Goal: Transaction & Acquisition: Purchase product/service

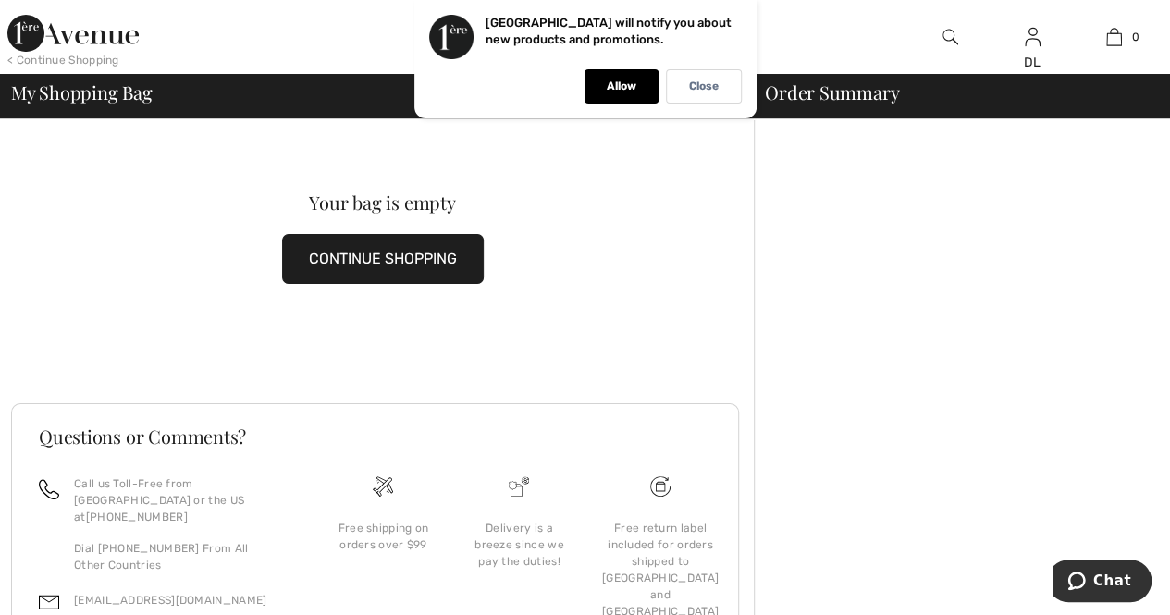
click at [408, 262] on button "CONTINUE SHOPPING" at bounding box center [383, 259] width 202 height 50
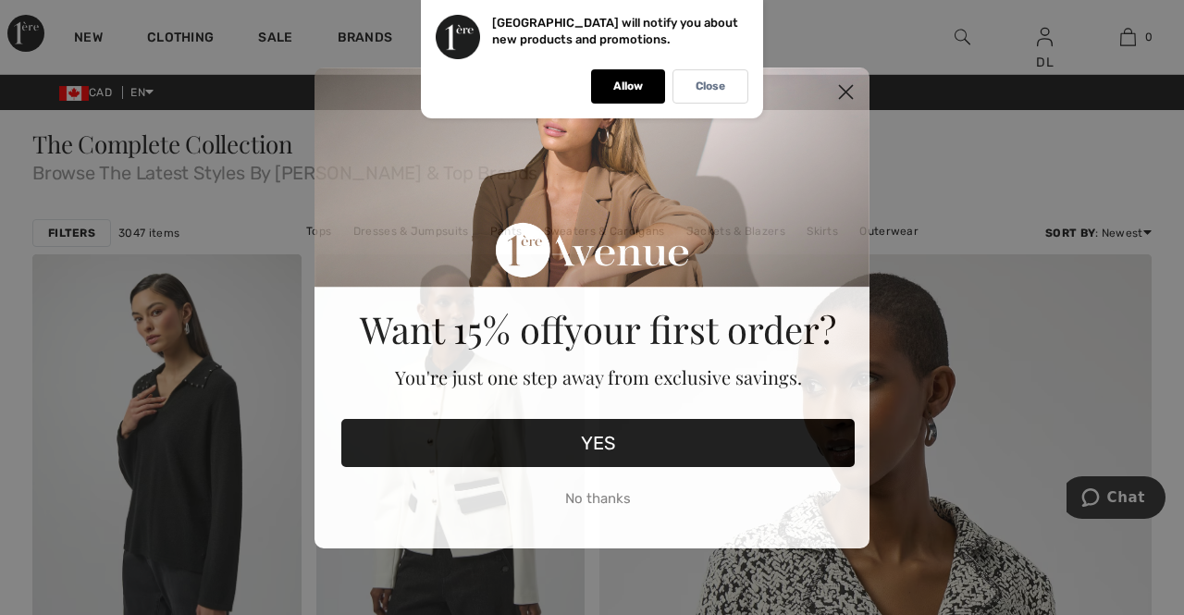
click at [848, 88] on circle "Close dialog" at bounding box center [846, 91] width 31 height 31
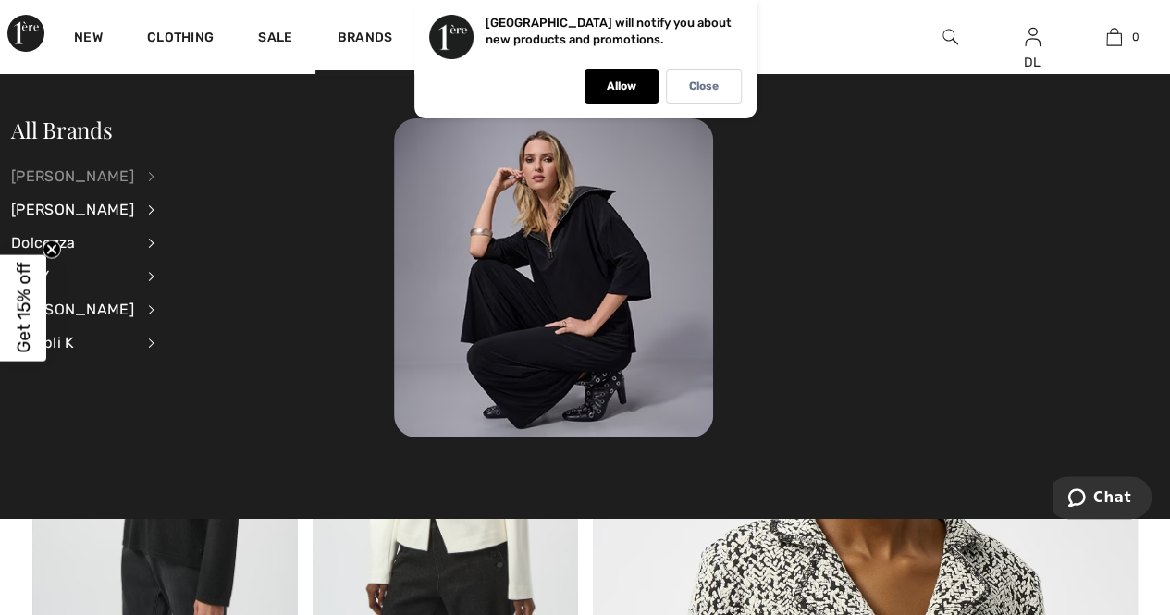
click at [98, 170] on div "[PERSON_NAME]" at bounding box center [72, 176] width 123 height 33
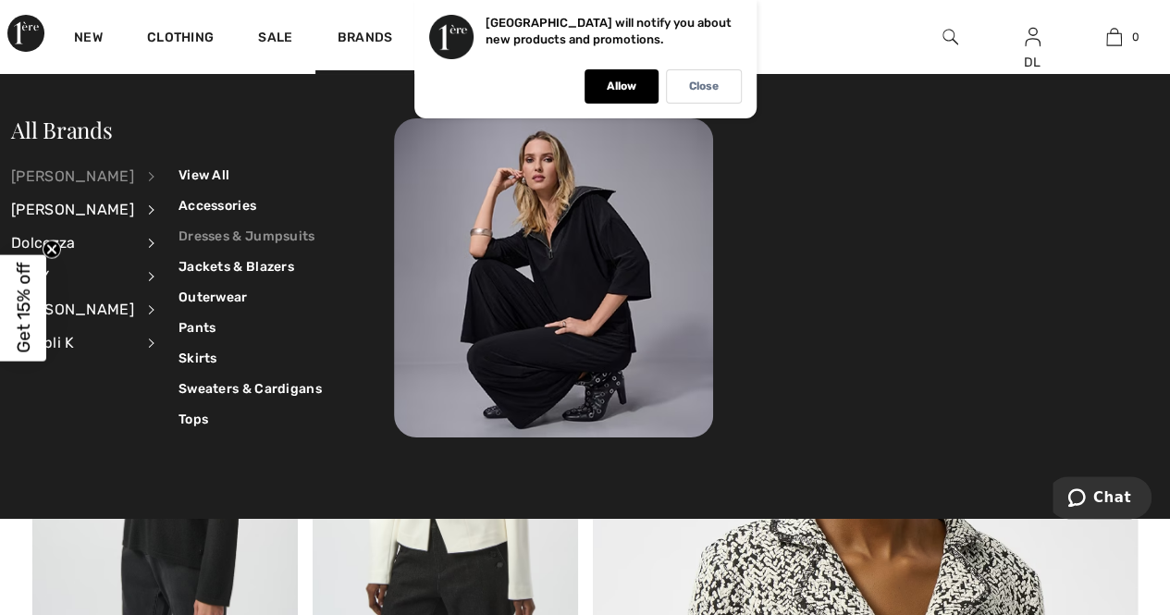
click at [181, 228] on link "Dresses & Jumpsuits" at bounding box center [250, 236] width 143 height 31
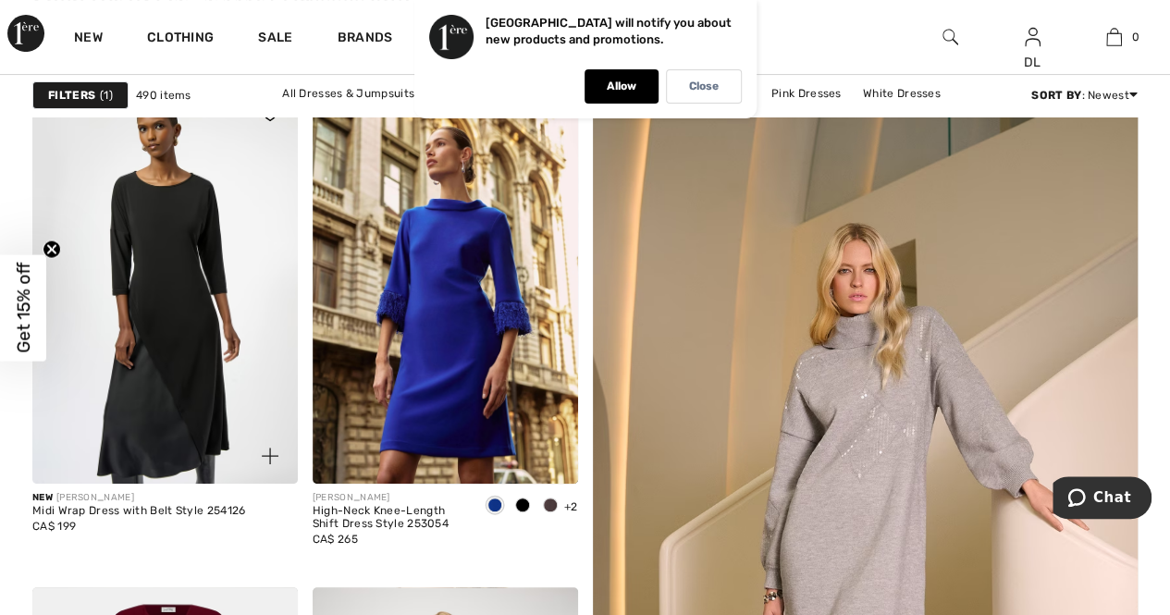
scroll to position [185, 0]
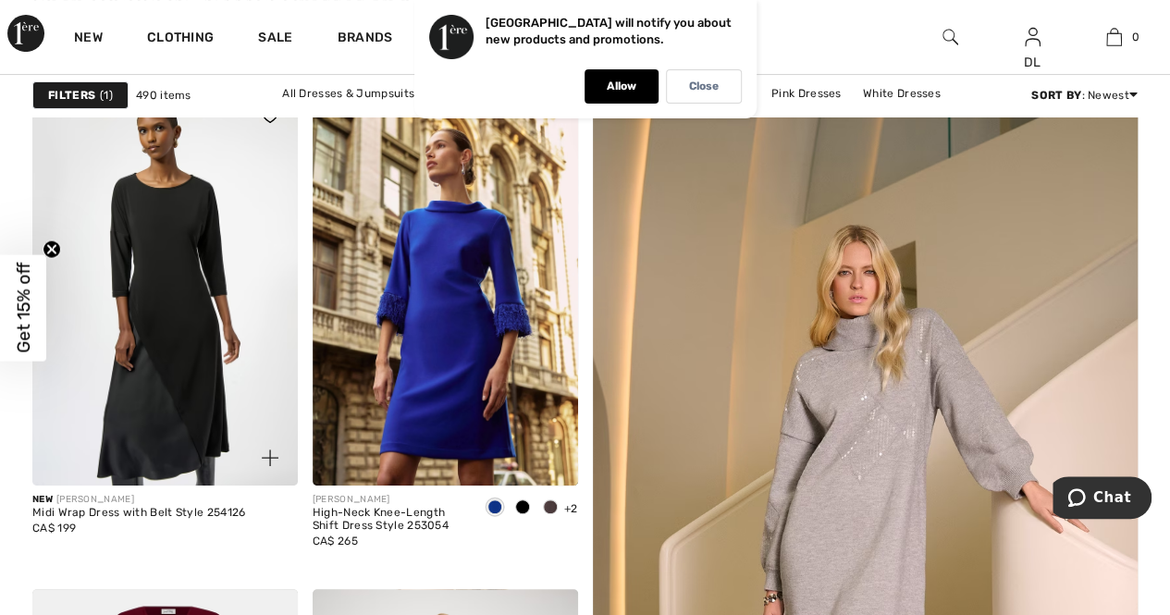
click at [168, 459] on img at bounding box center [165, 287] width 266 height 398
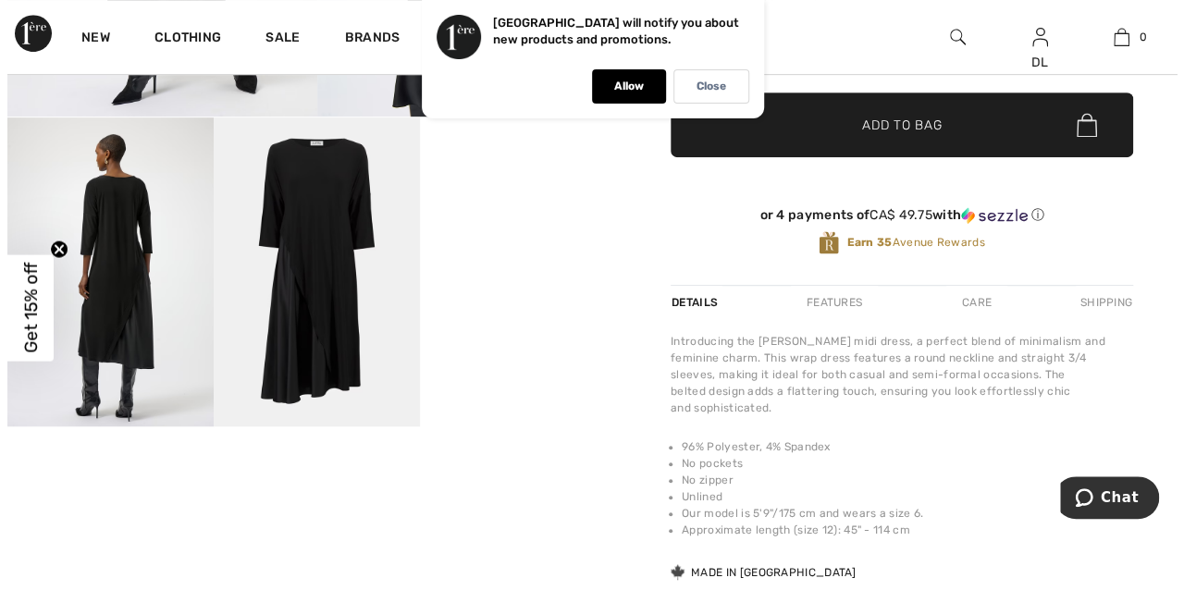
scroll to position [463, 0]
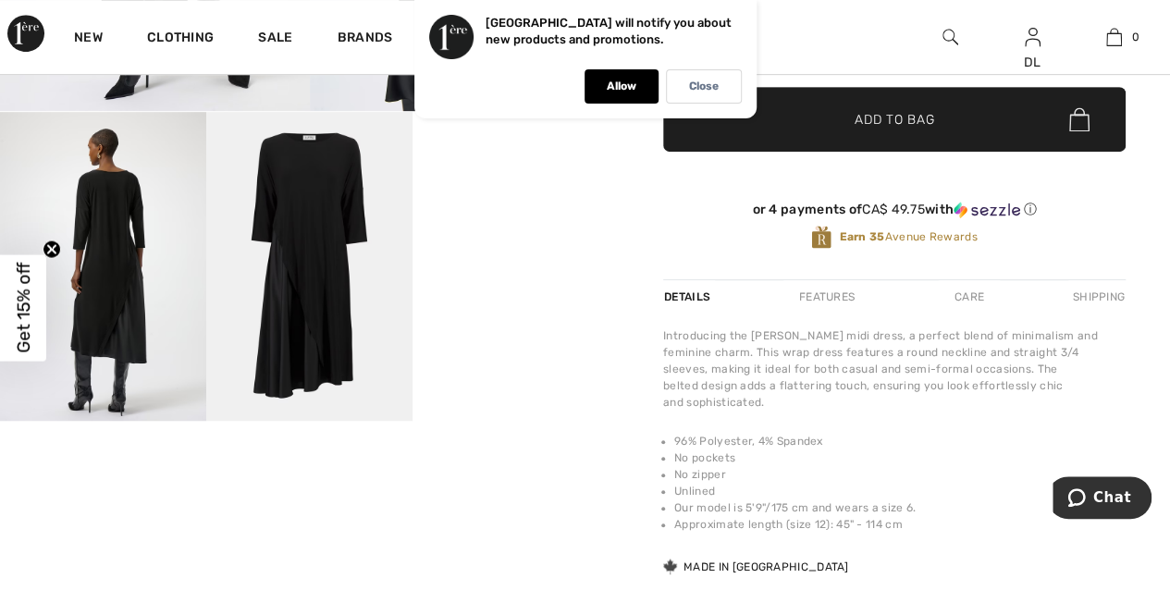
click at [287, 326] on img at bounding box center [309, 267] width 206 height 310
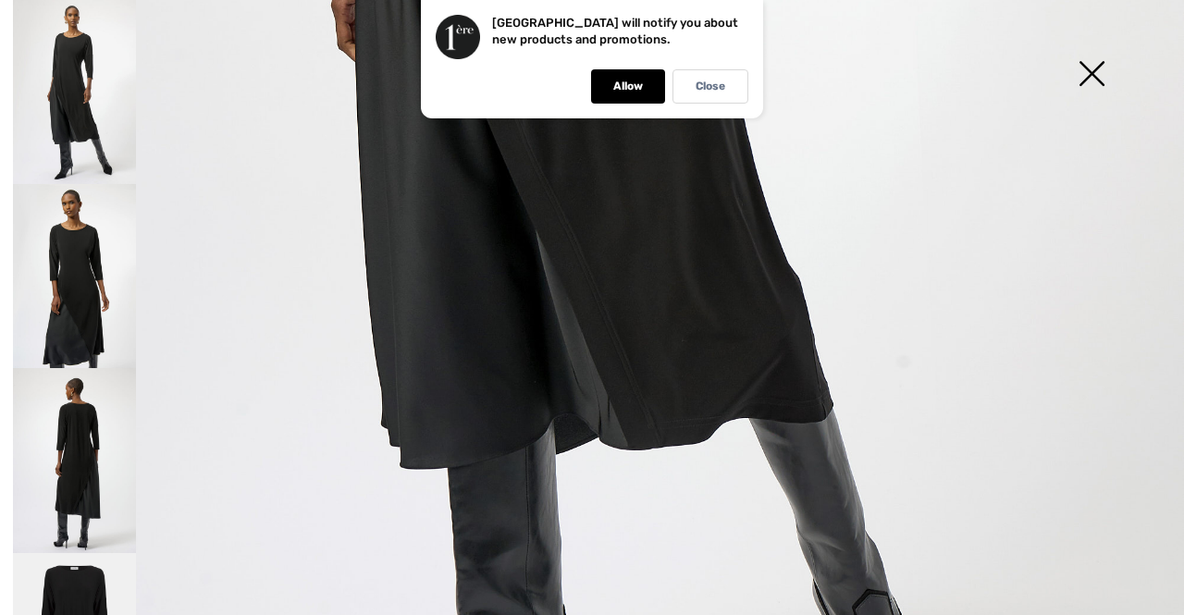
scroll to position [925, 0]
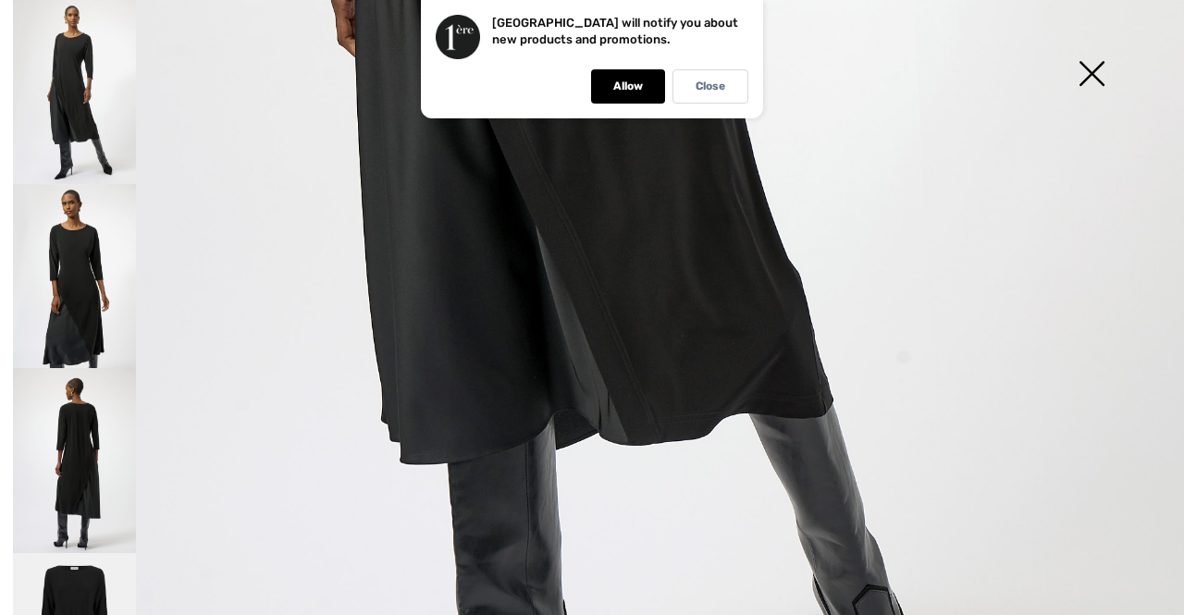
click at [60, 445] on img at bounding box center [74, 460] width 123 height 184
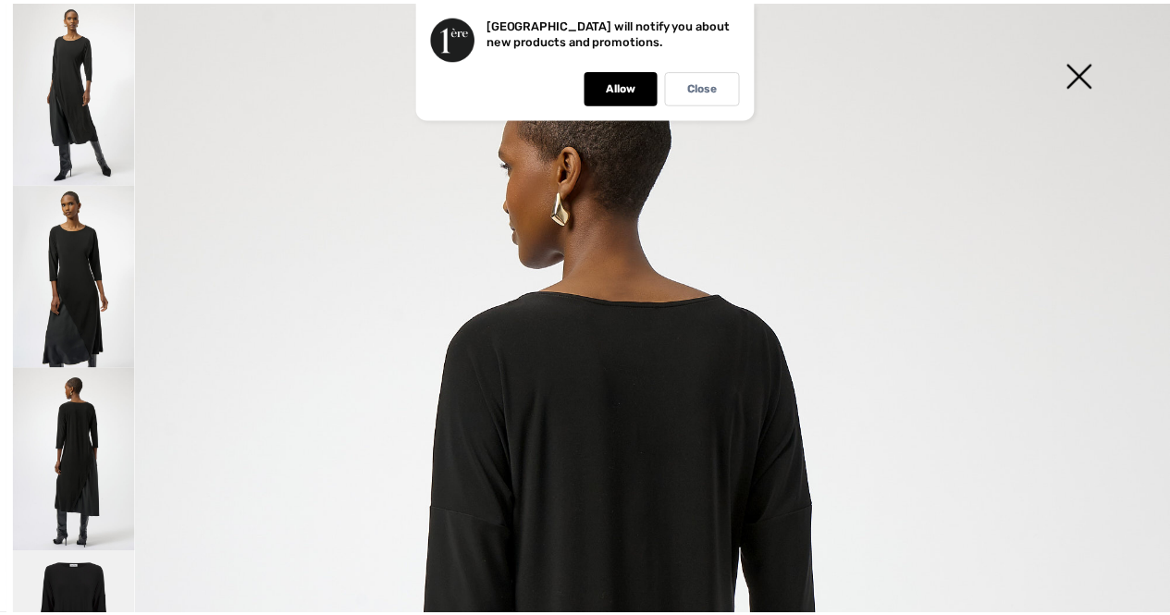
scroll to position [0, 0]
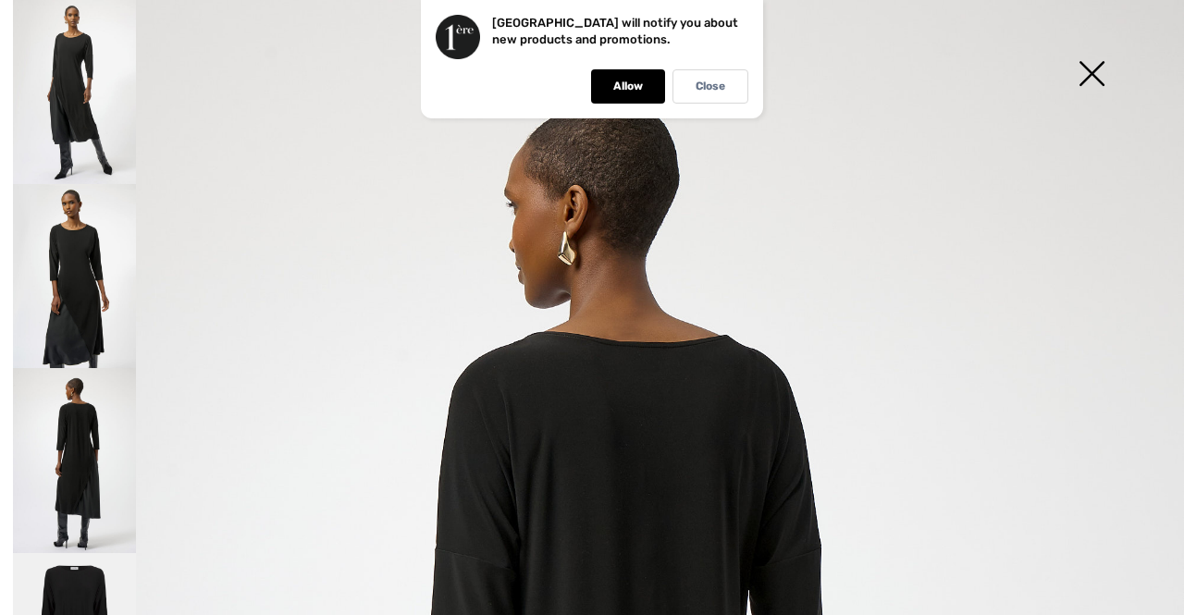
click at [1097, 73] on img at bounding box center [1092, 75] width 93 height 95
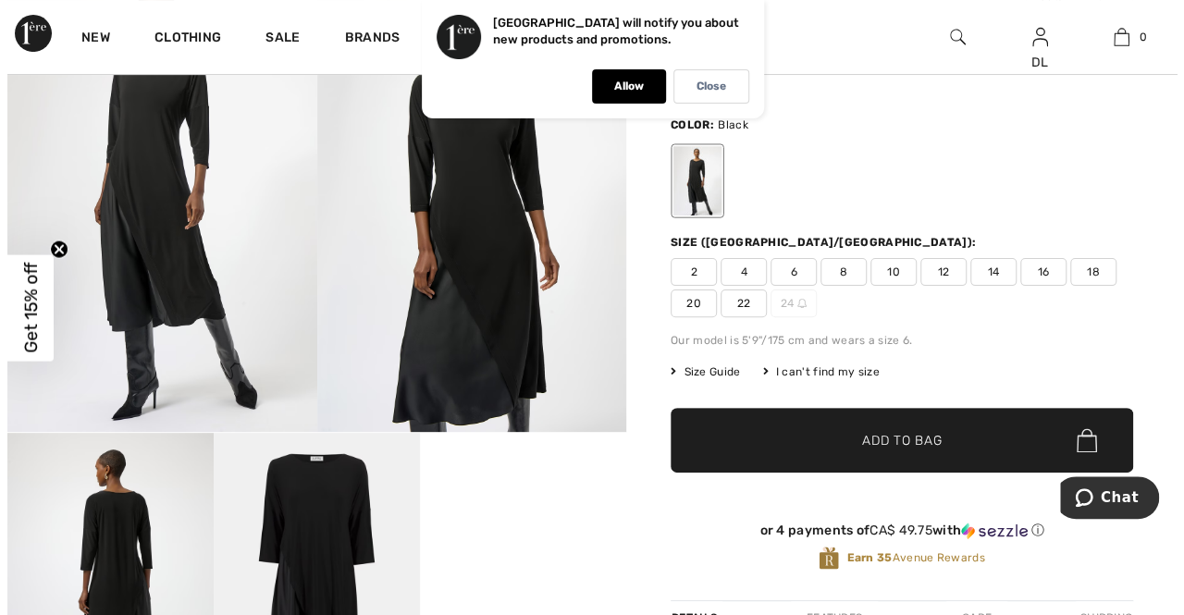
scroll to position [278, 0]
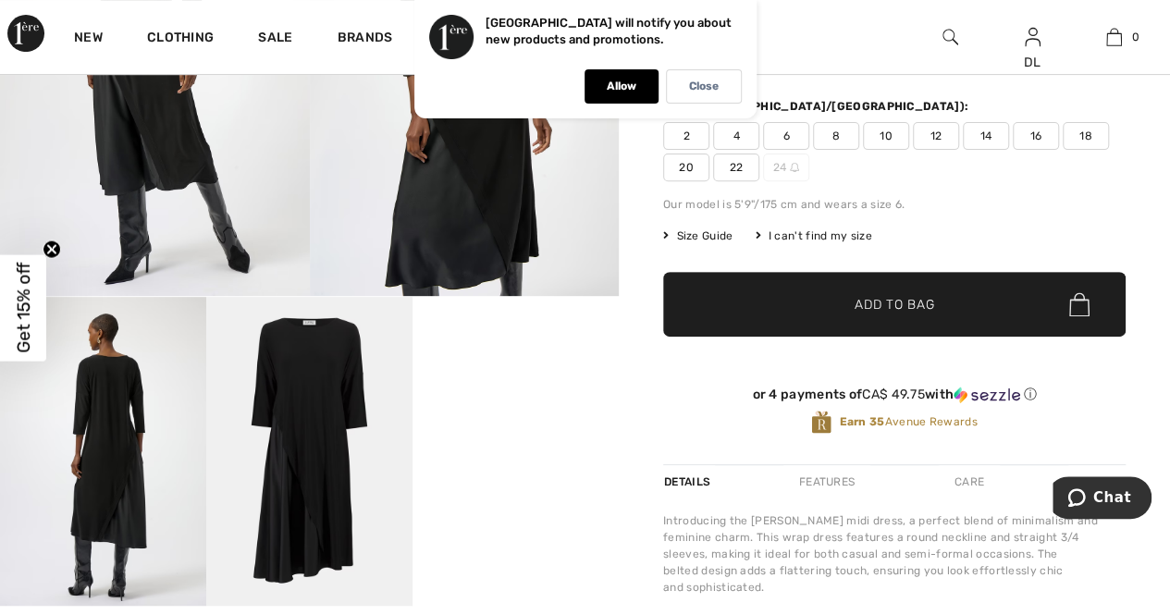
click at [95, 418] on img at bounding box center [103, 451] width 206 height 309
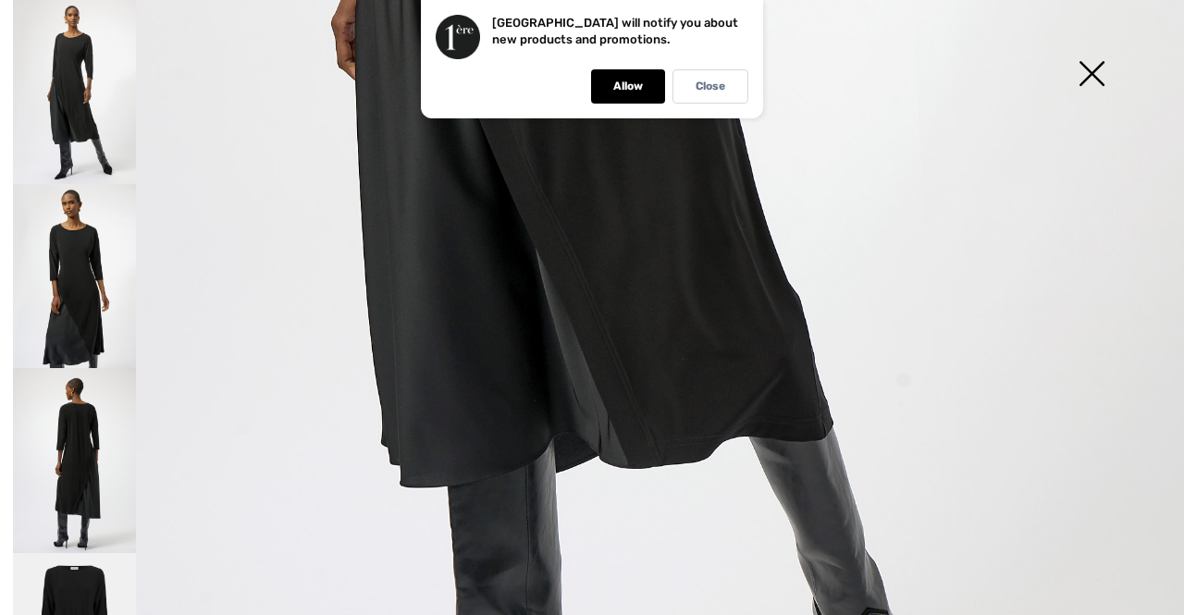
scroll to position [925, 0]
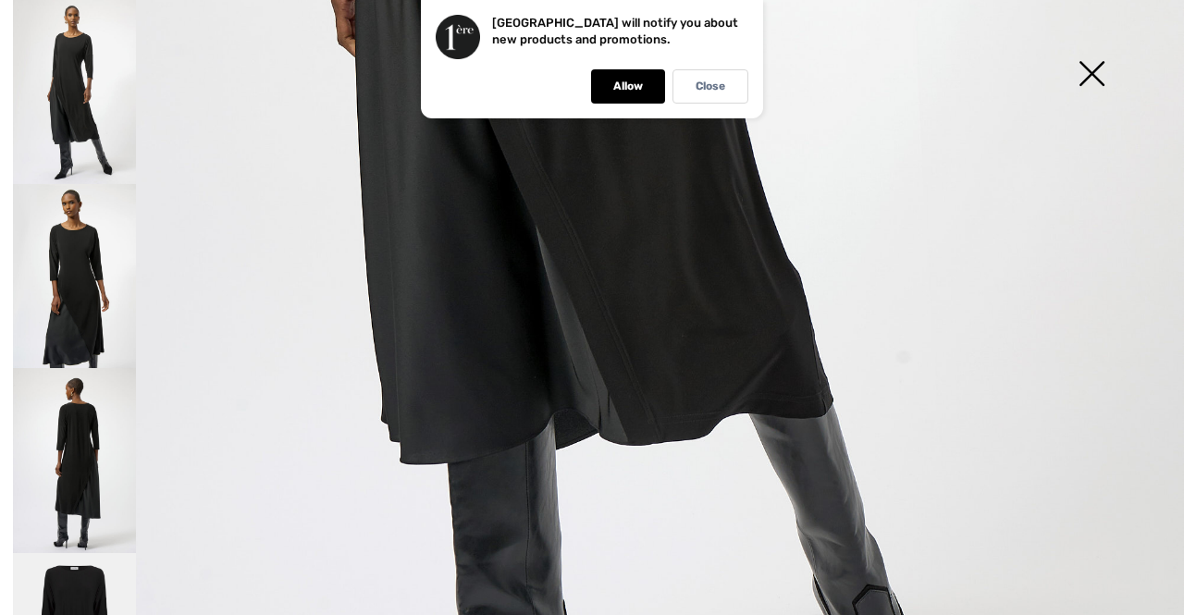
click at [72, 328] on img at bounding box center [74, 276] width 123 height 184
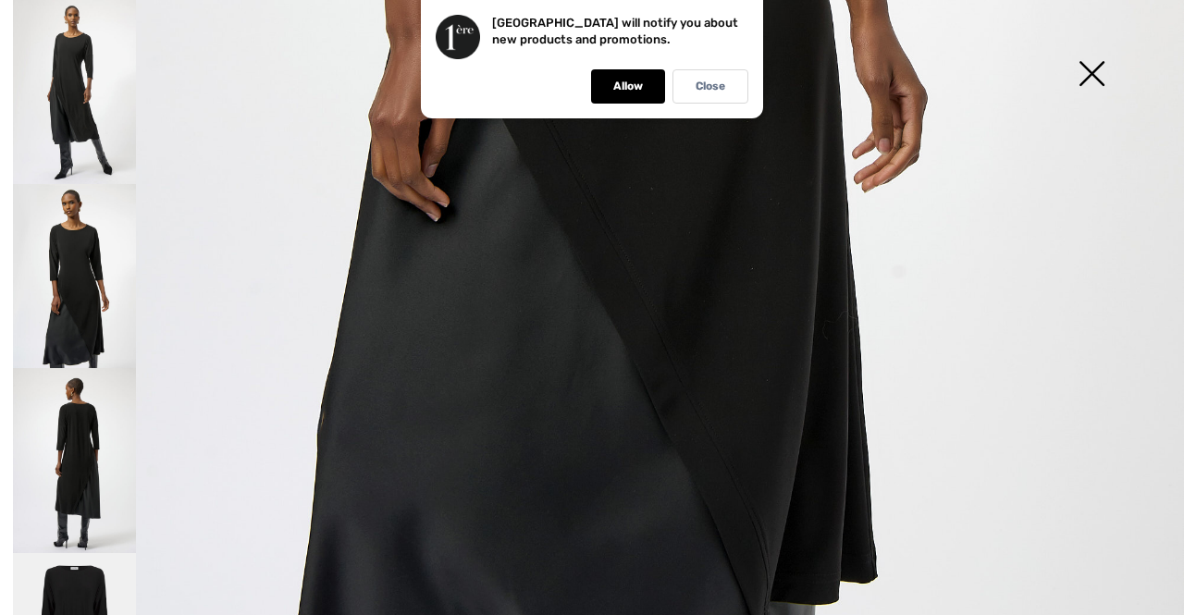
scroll to position [1138, 0]
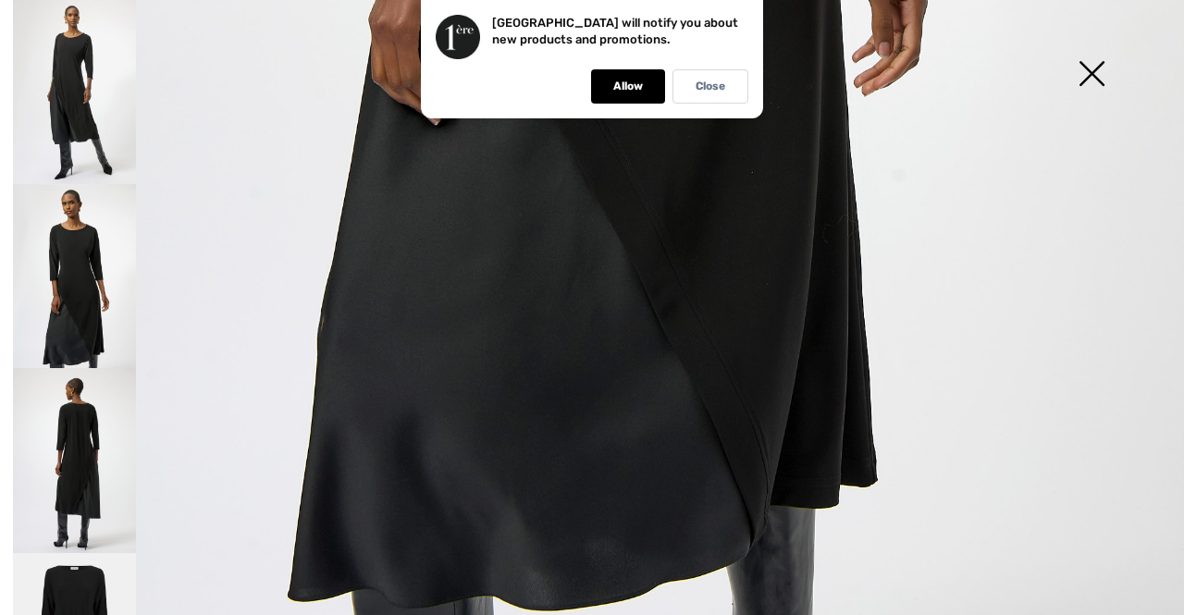
click at [57, 460] on img at bounding box center [74, 460] width 123 height 184
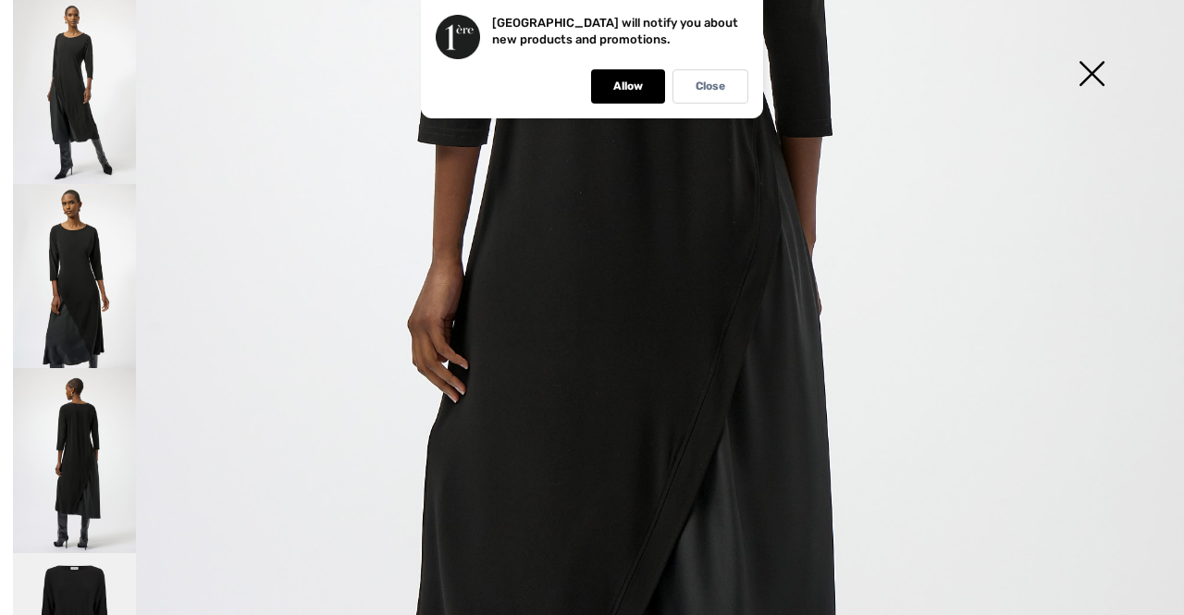
scroll to position [768, 0]
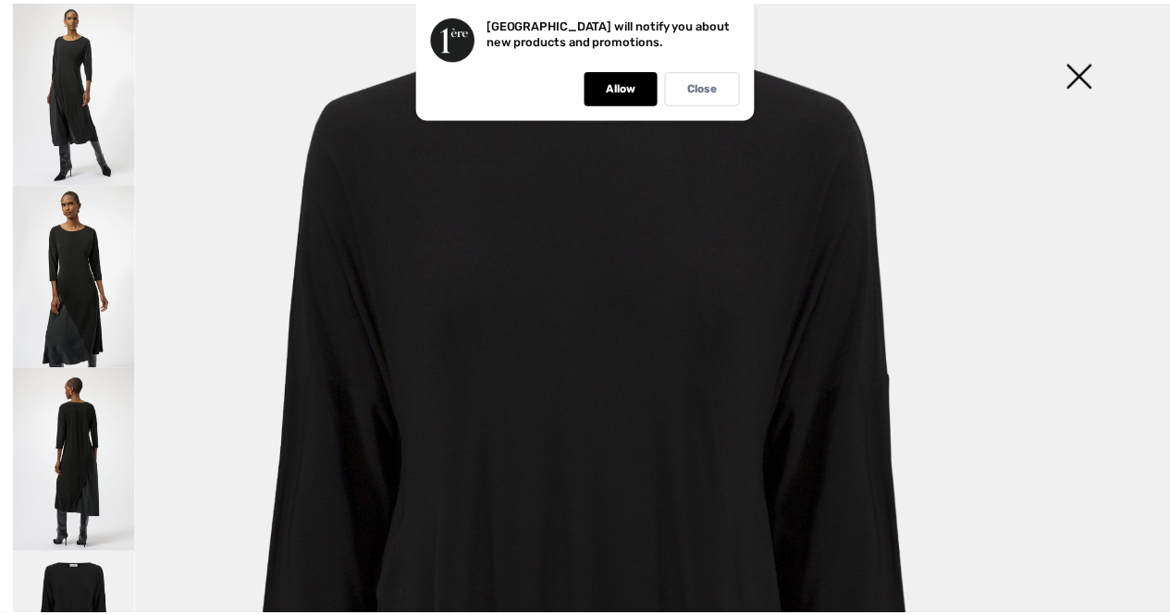
scroll to position [0, 0]
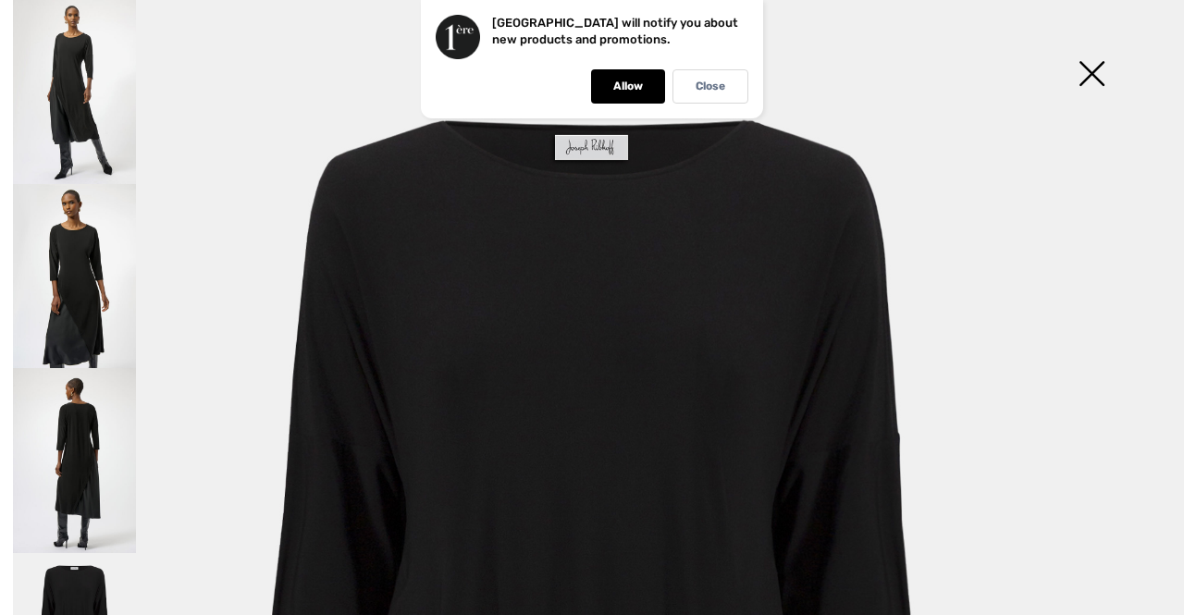
click at [1099, 75] on img at bounding box center [1092, 75] width 93 height 95
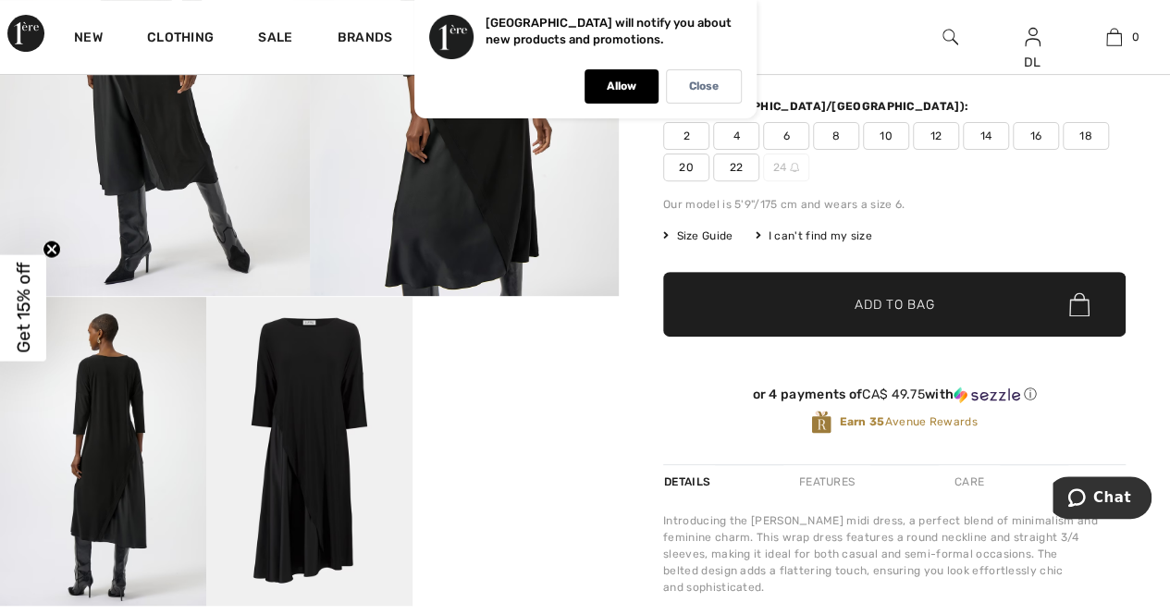
click at [1034, 141] on span "16" at bounding box center [1036, 136] width 46 height 28
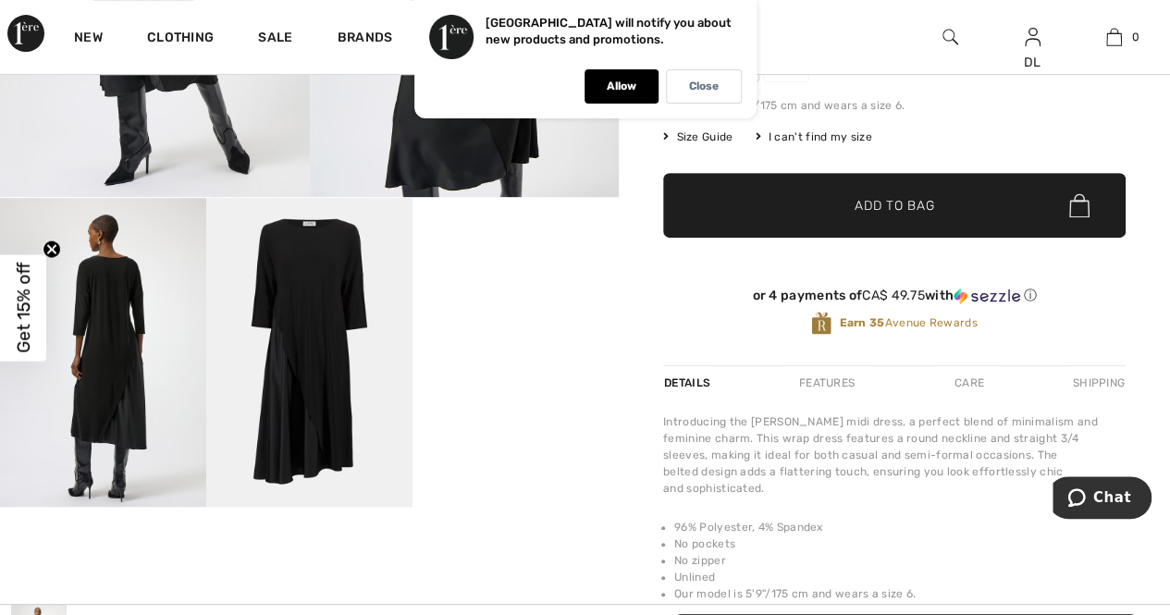
scroll to position [370, 0]
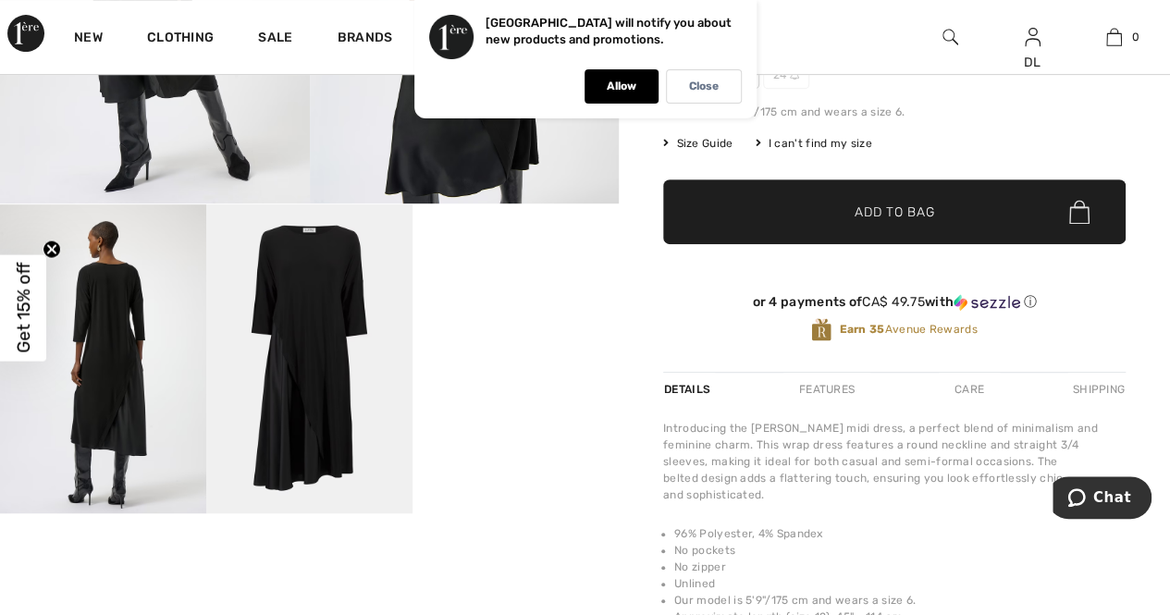
click at [875, 204] on span "Add to Bag" at bounding box center [895, 212] width 80 height 19
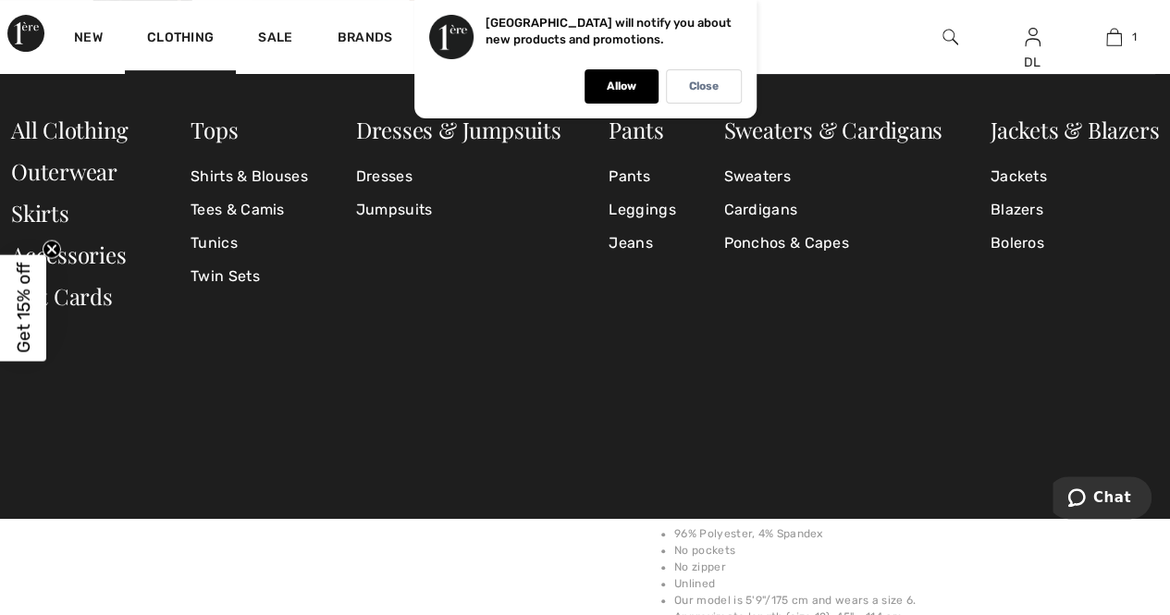
scroll to position [0, 0]
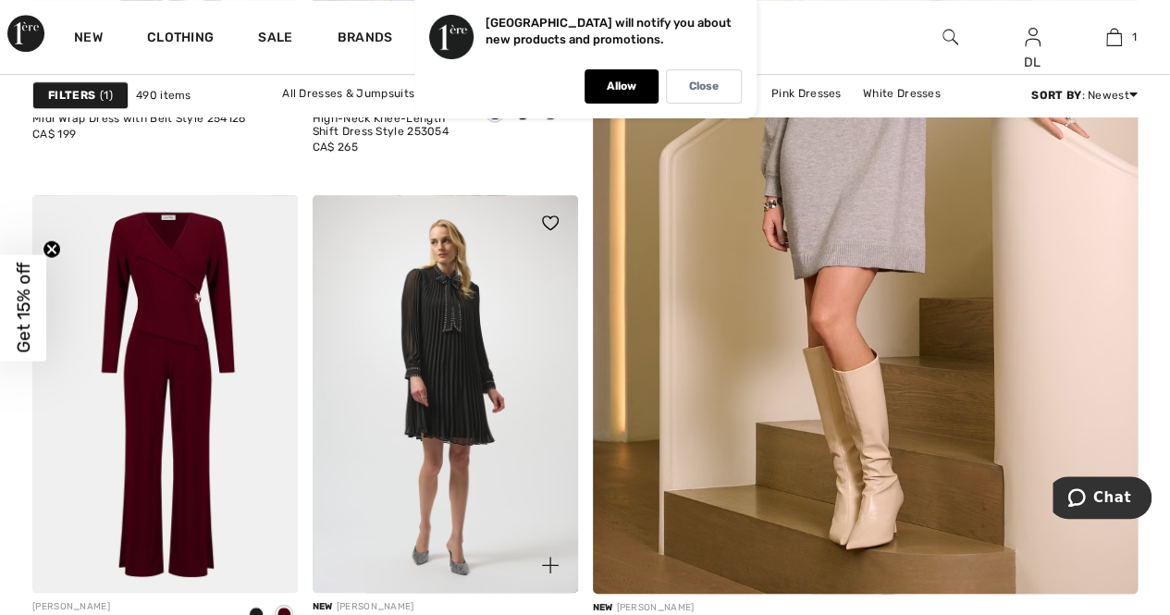
scroll to position [555, 0]
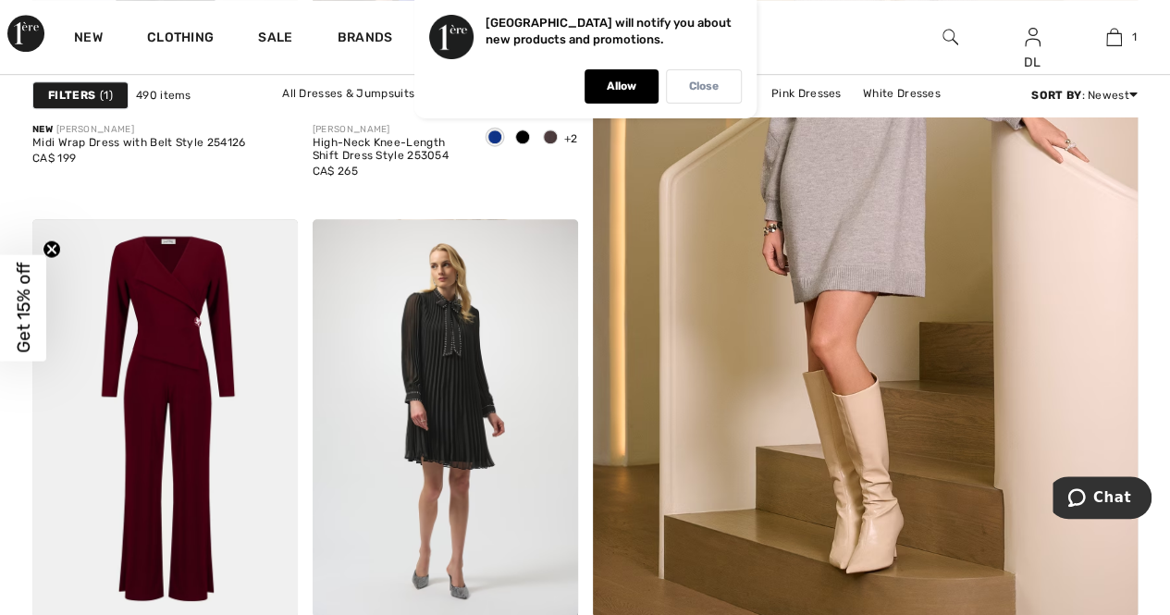
click at [699, 85] on p "Close" at bounding box center [704, 87] width 30 height 14
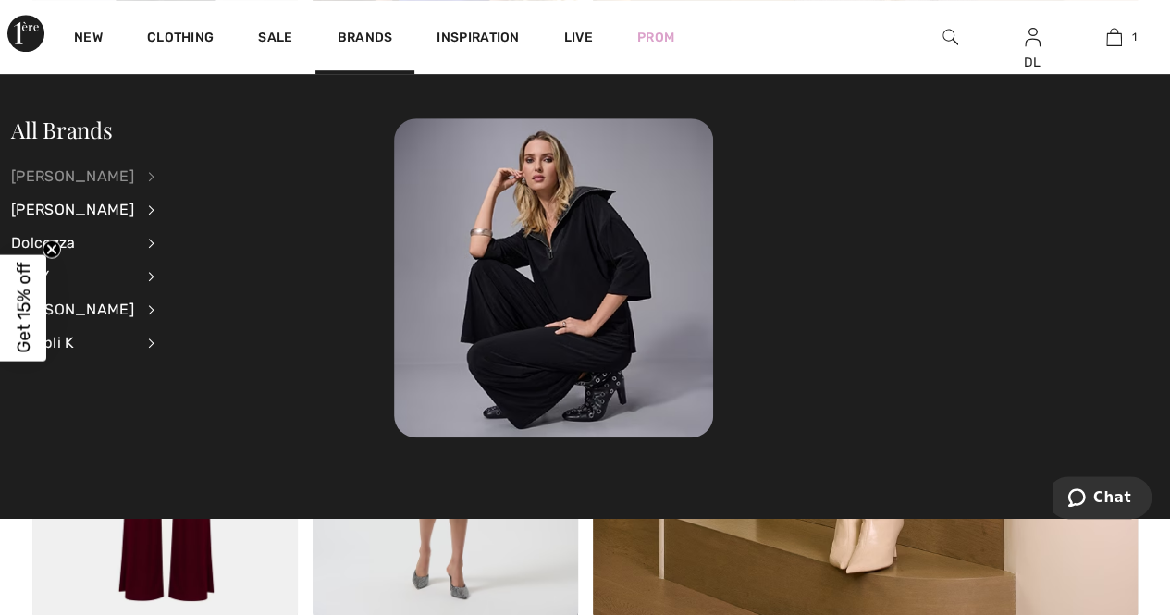
click at [55, 171] on div "[PERSON_NAME]" at bounding box center [72, 176] width 123 height 33
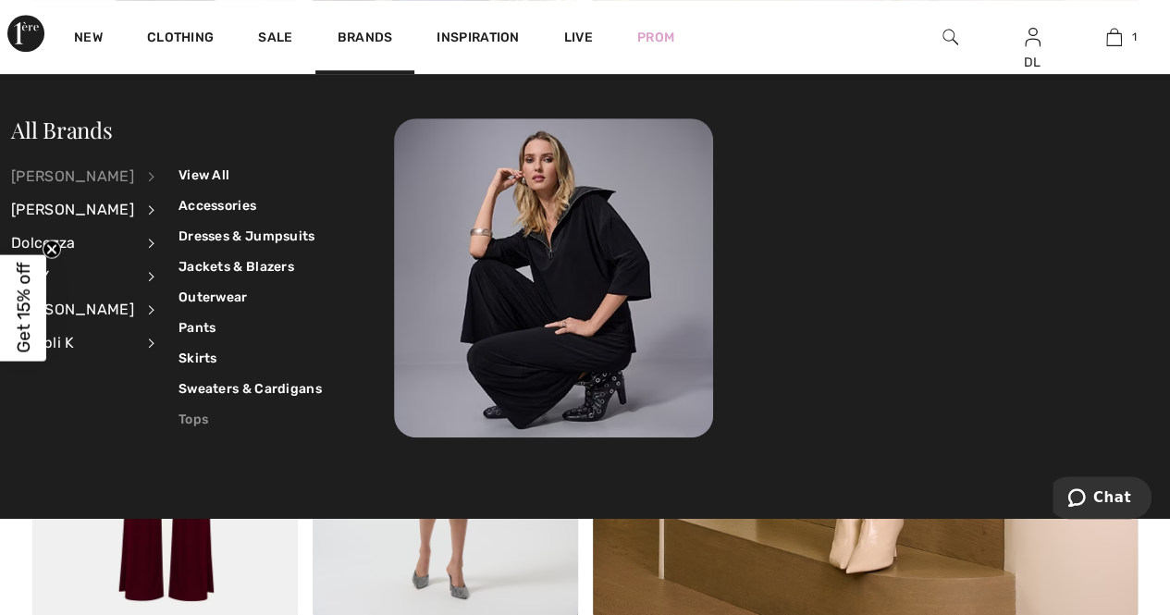
click at [179, 412] on link "Tops" at bounding box center [250, 419] width 143 height 31
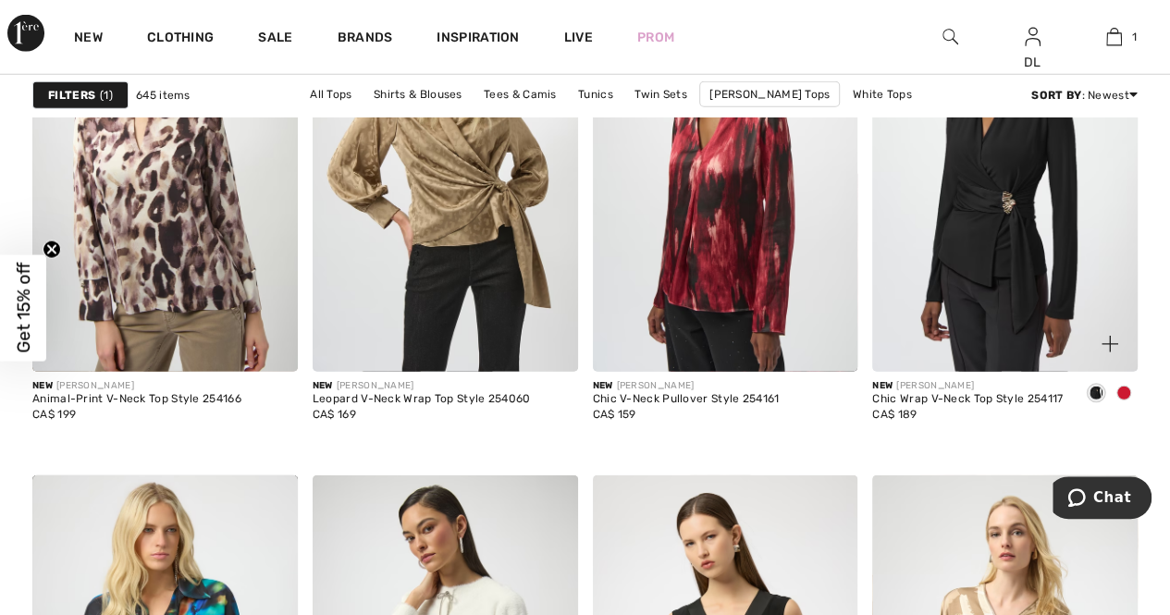
scroll to position [2498, 0]
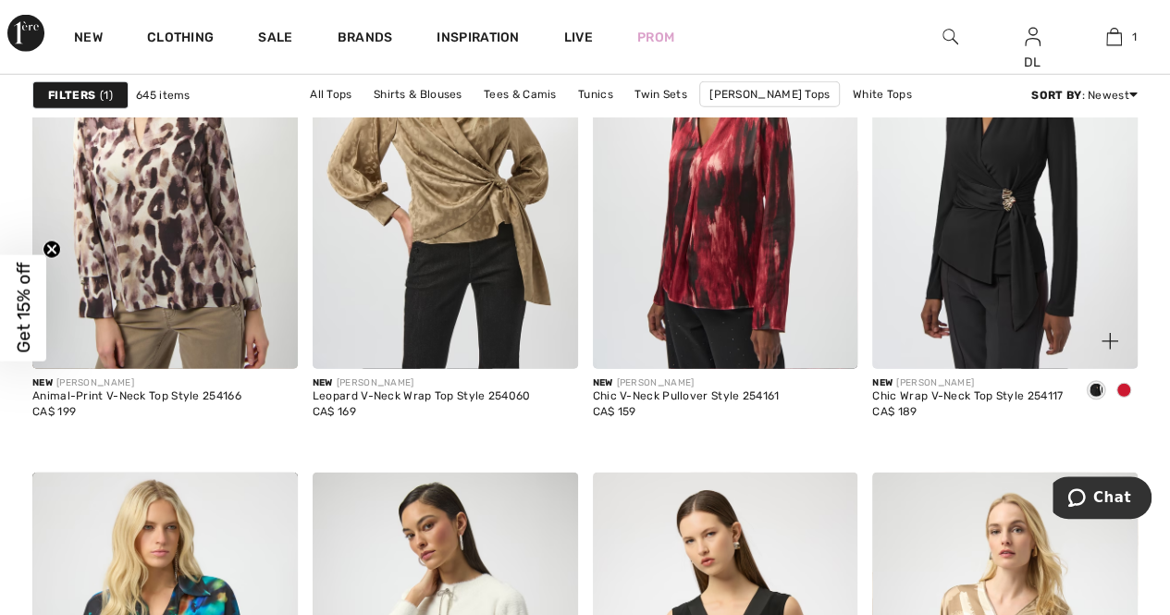
click at [1122, 389] on span at bounding box center [1124, 390] width 15 height 15
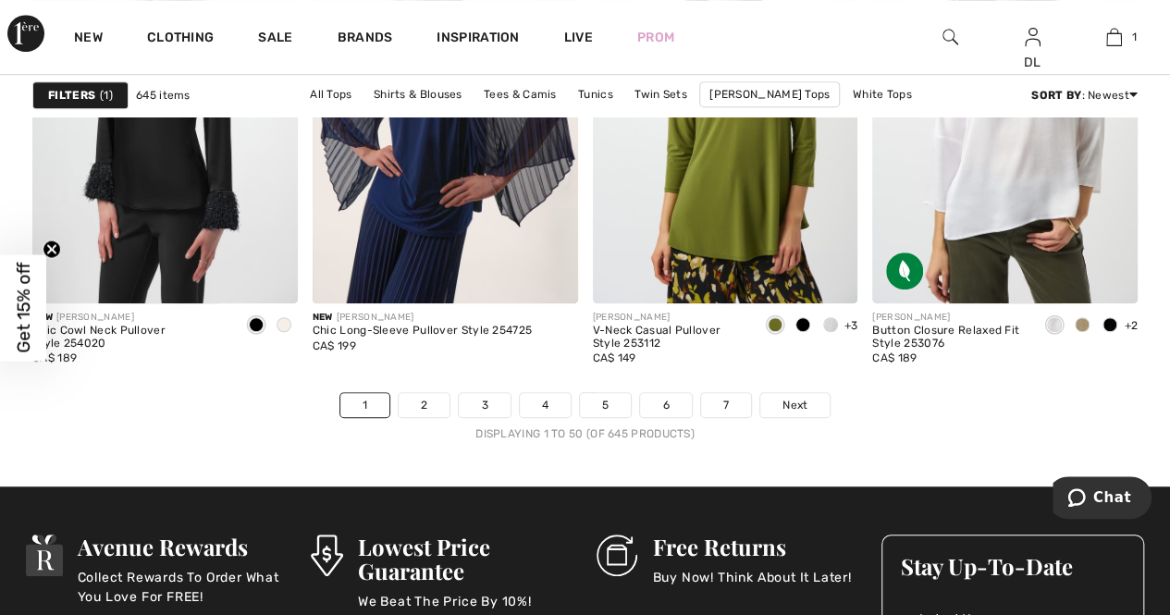
scroll to position [7494, 0]
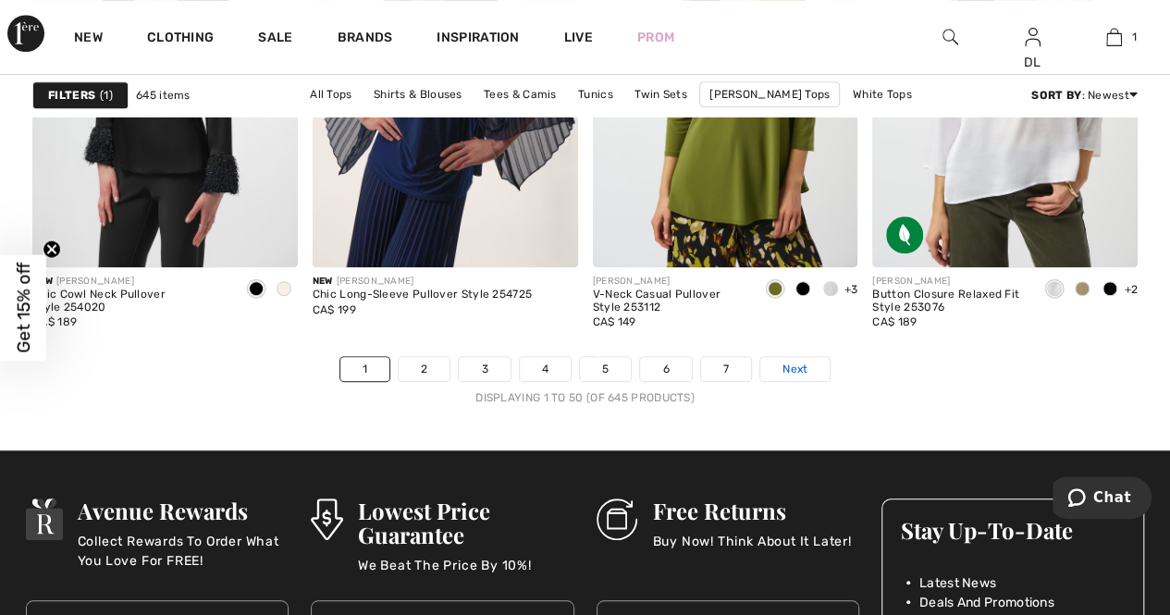
click at [798, 367] on span "Next" at bounding box center [795, 369] width 25 height 17
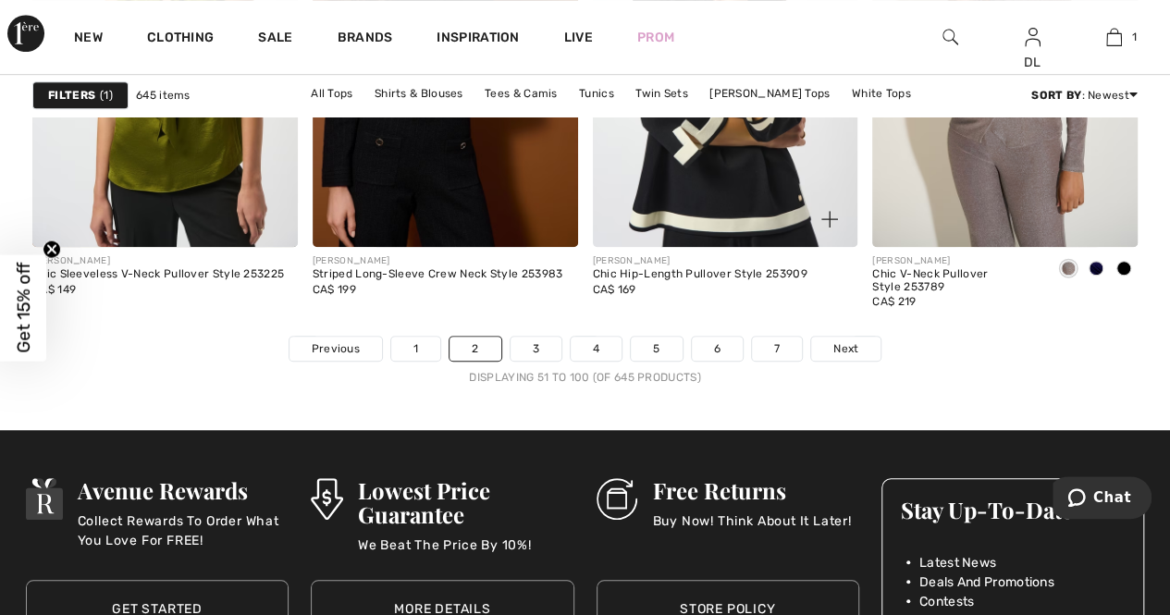
scroll to position [7679, 0]
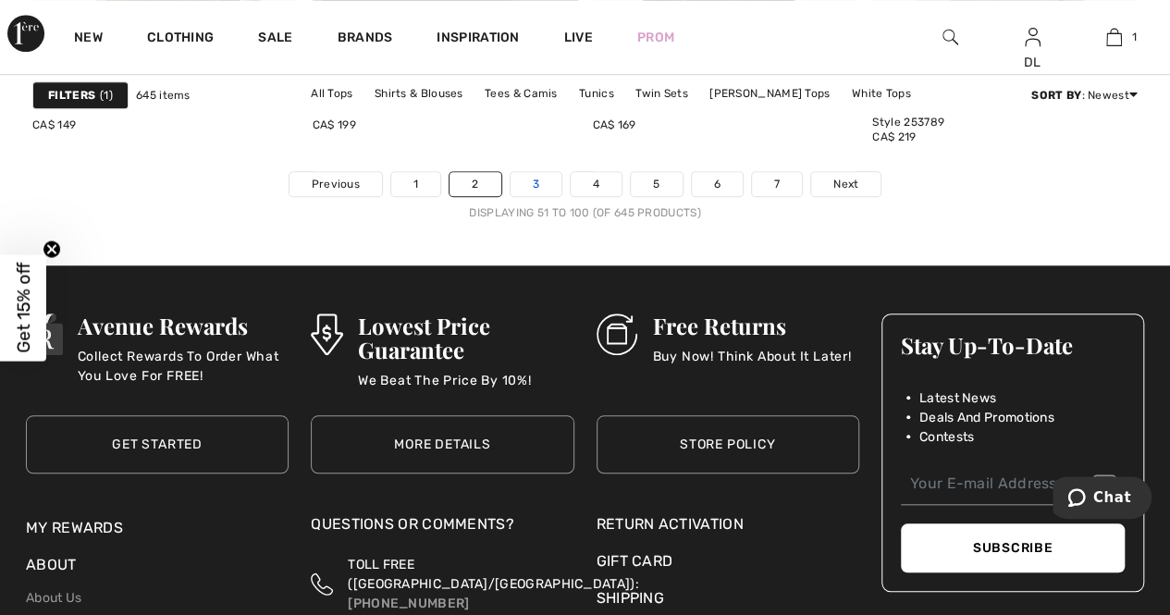
click at [533, 182] on link "3" at bounding box center [536, 184] width 51 height 24
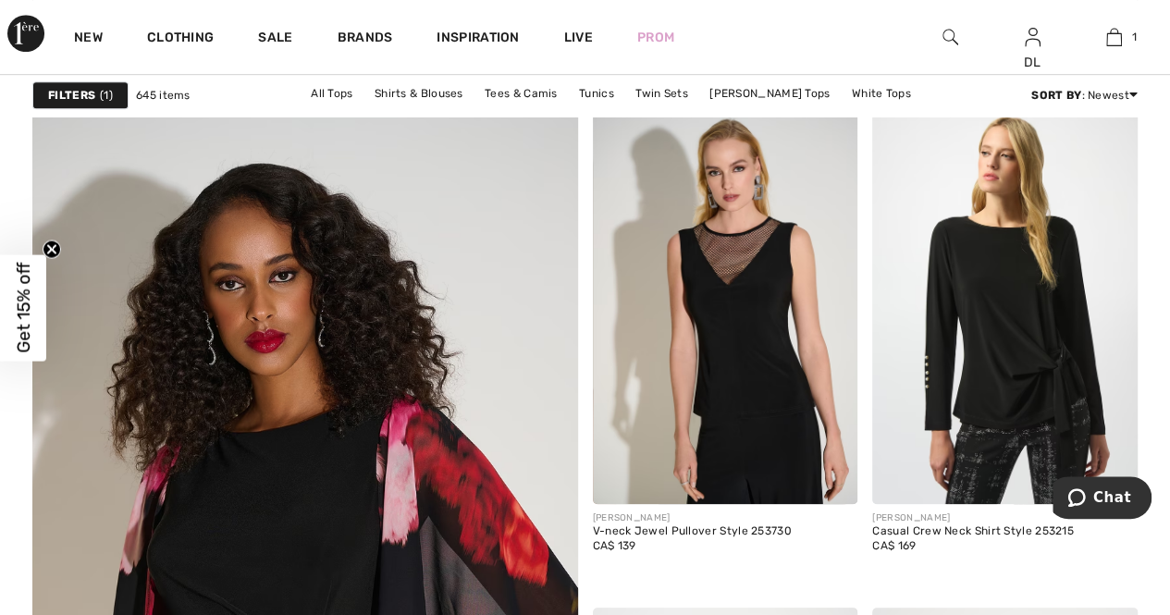
scroll to position [4164, 0]
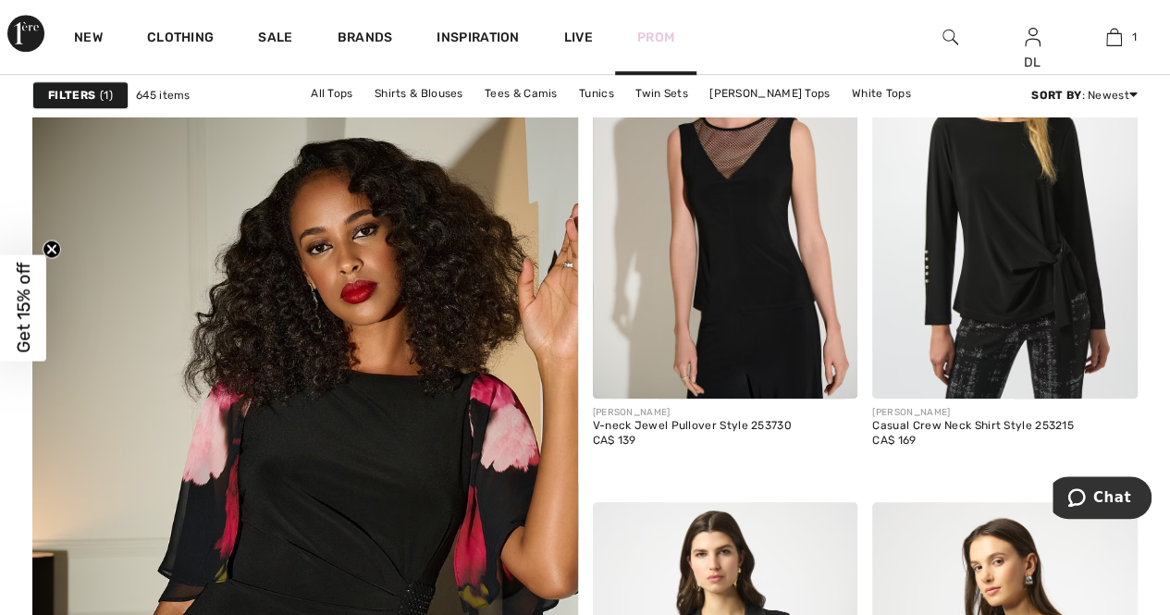
click at [646, 28] on link "Prom" at bounding box center [655, 37] width 37 height 19
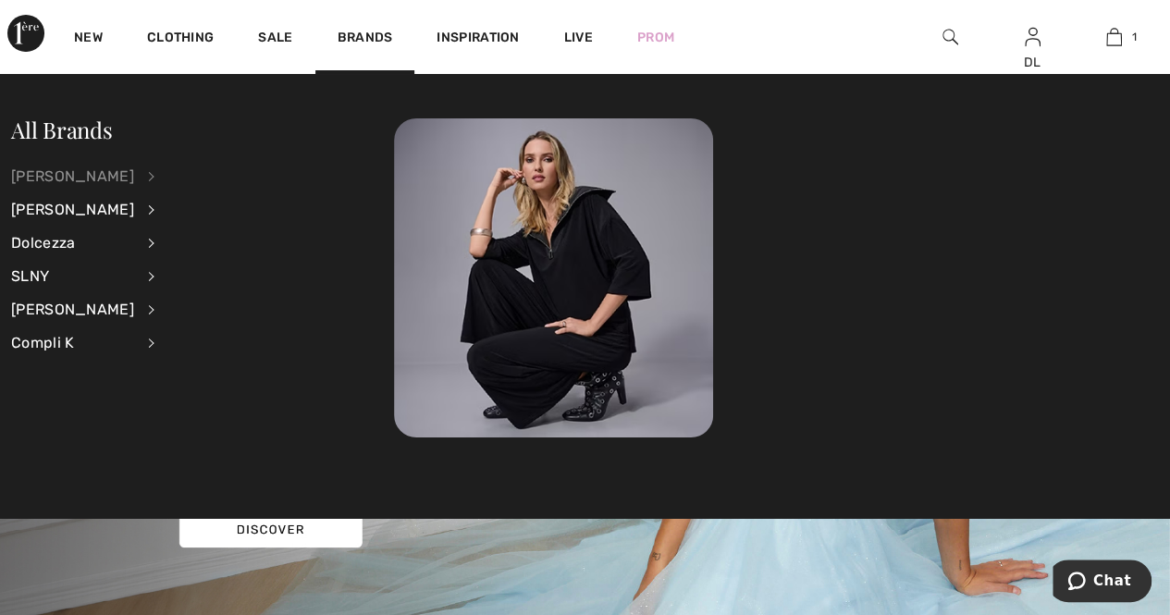
click at [93, 171] on div "[PERSON_NAME]" at bounding box center [72, 176] width 123 height 33
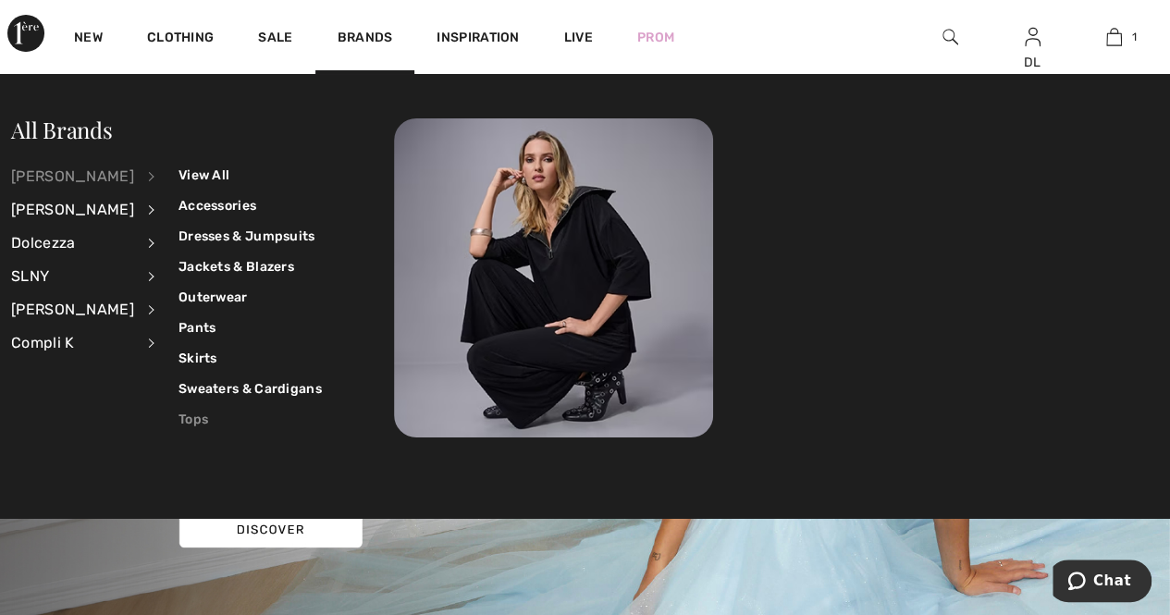
click at [181, 418] on link "Tops" at bounding box center [250, 419] width 143 height 31
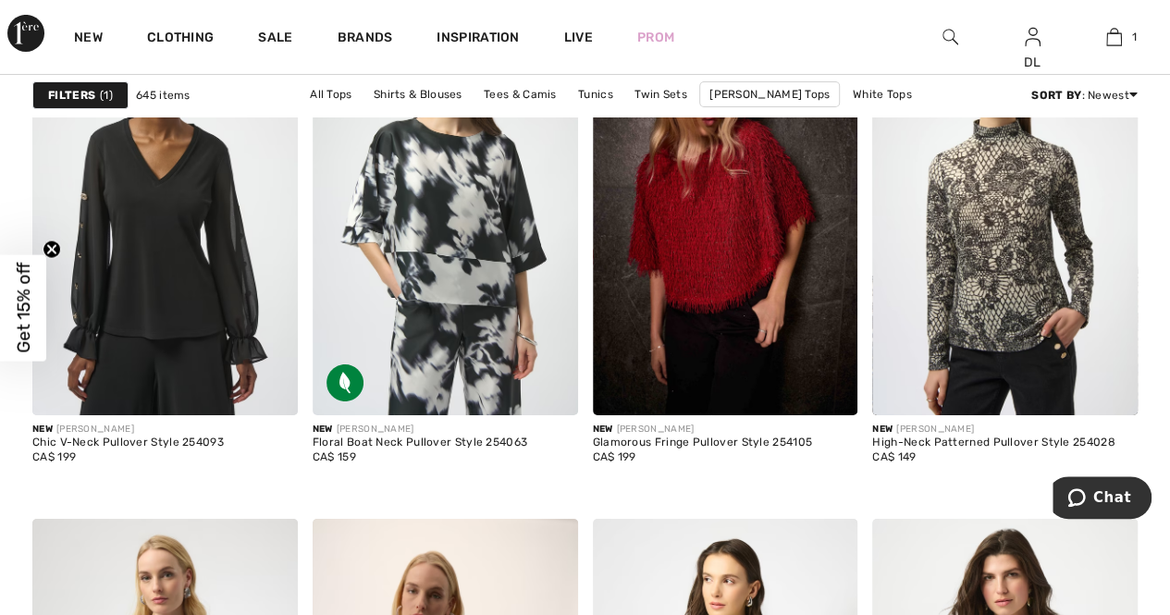
scroll to position [6847, 0]
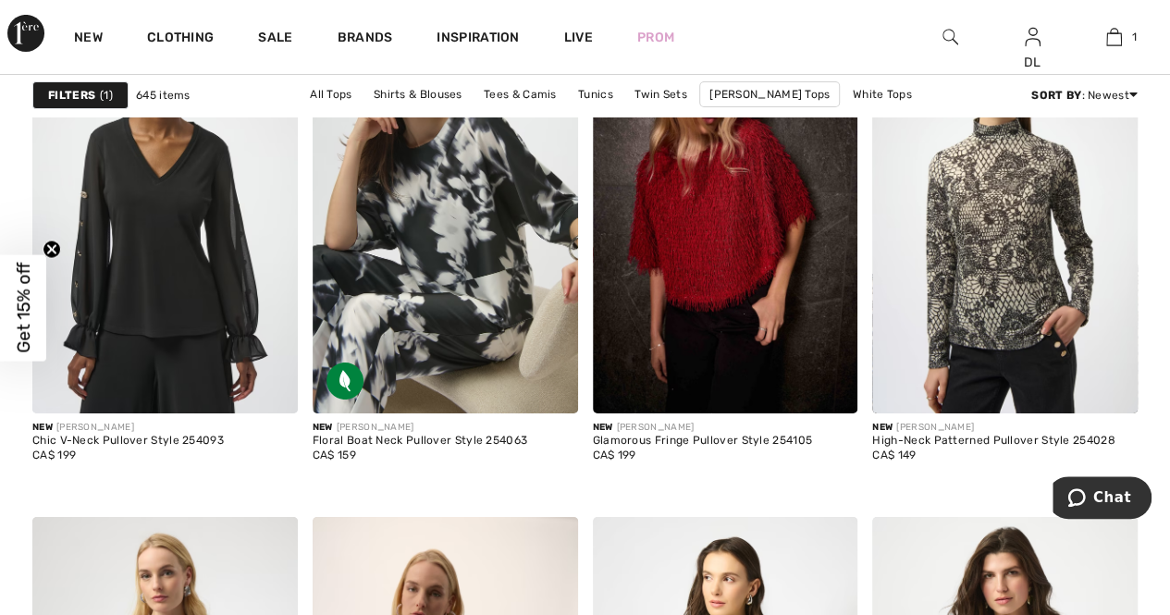
click at [942, 31] on div at bounding box center [951, 37] width 82 height 74
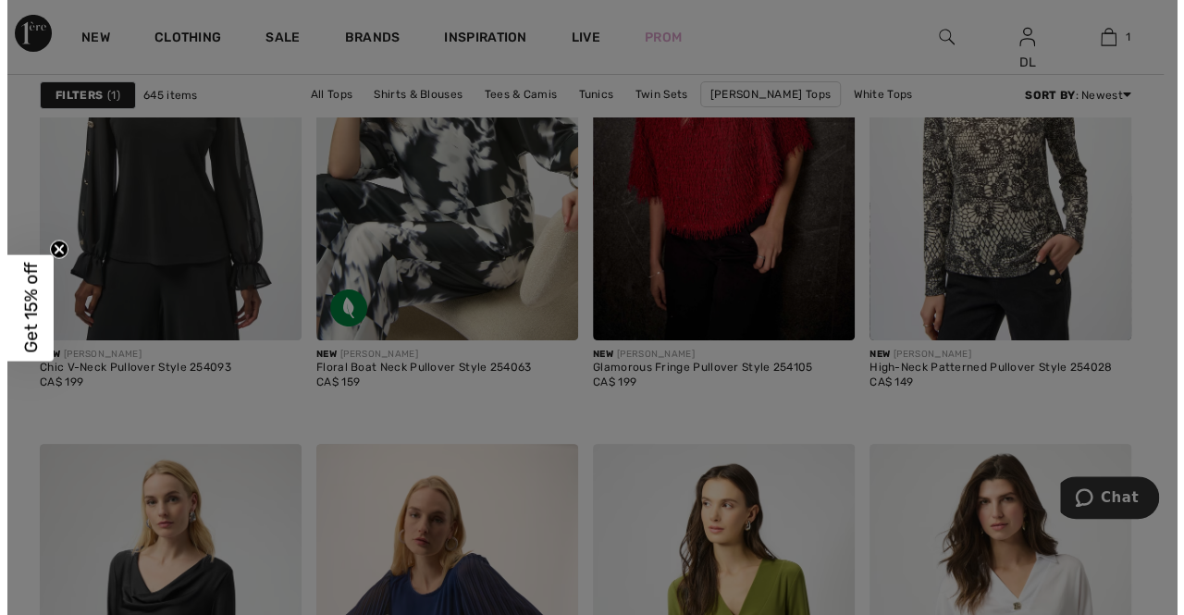
scroll to position [6915, 0]
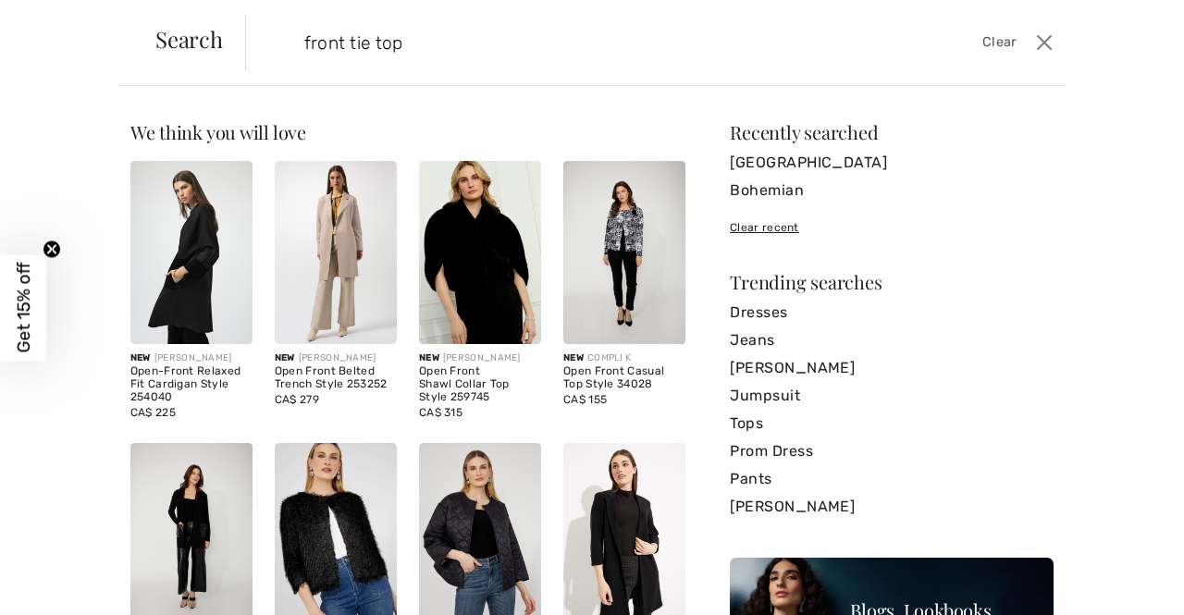
type input "front tie top"
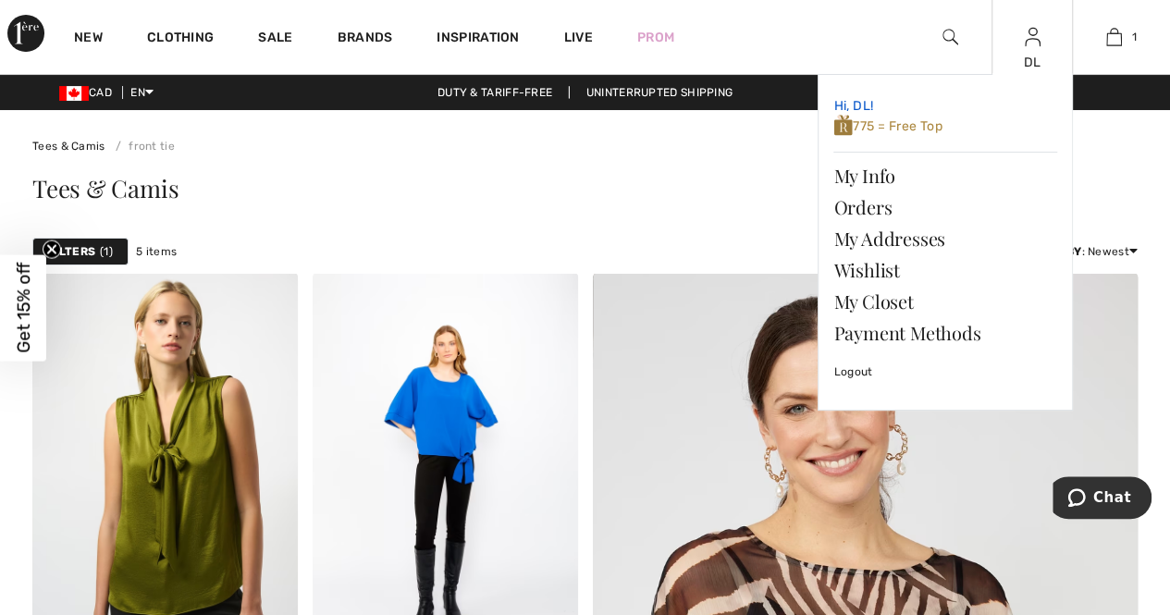
click at [887, 129] on span "775 = Free Top" at bounding box center [888, 126] width 108 height 16
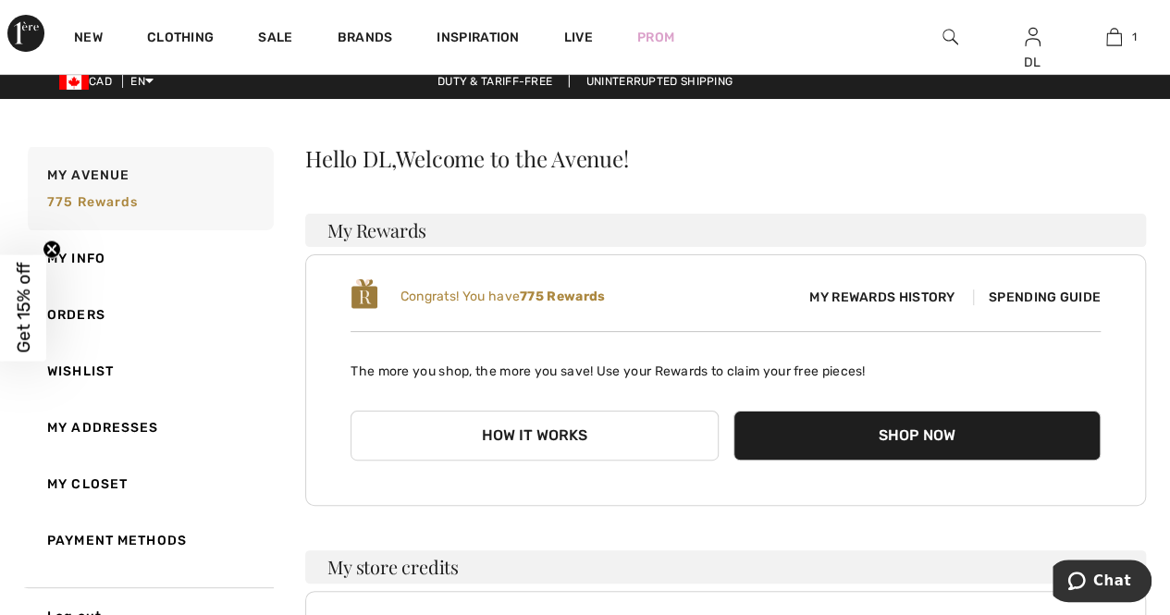
scroll to position [4, 0]
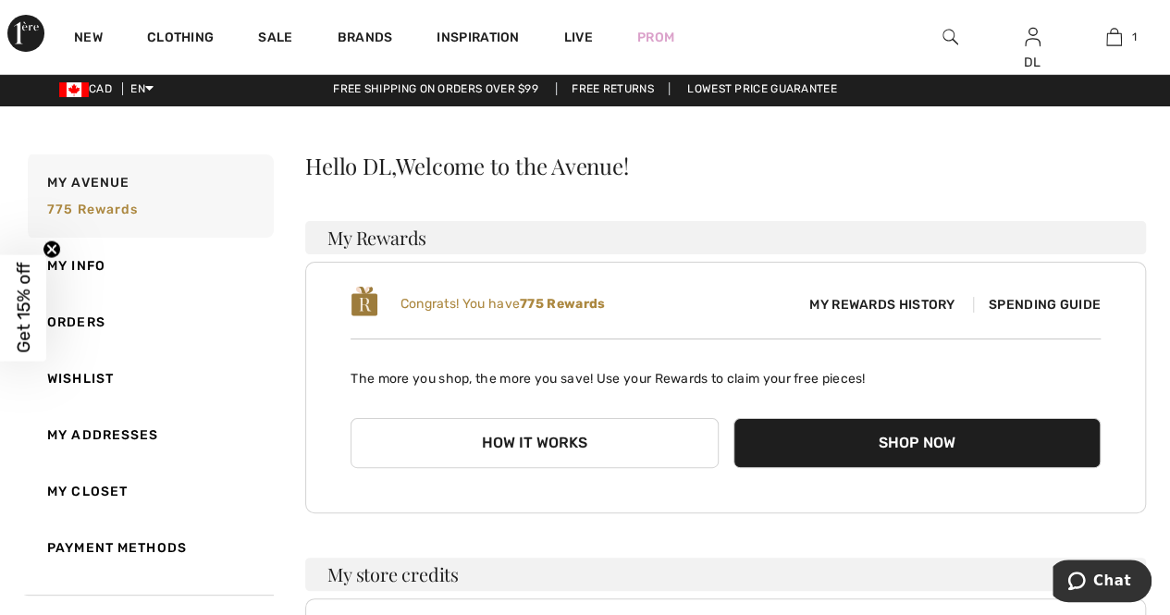
click at [561, 442] on button "How it works" at bounding box center [534, 443] width 367 height 50
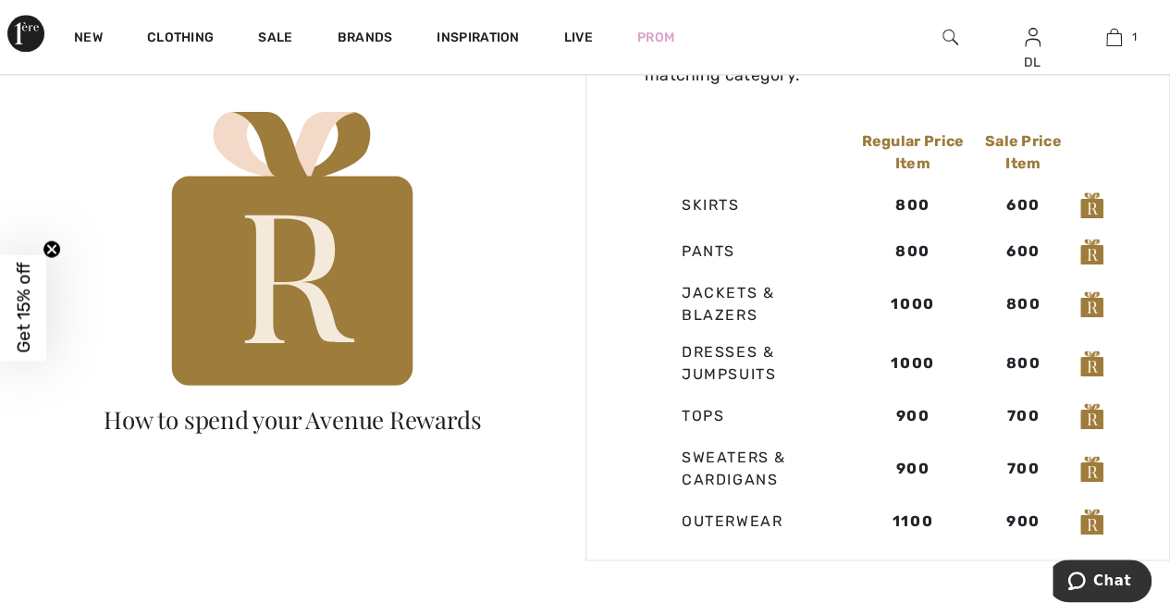
scroll to position [1110, 0]
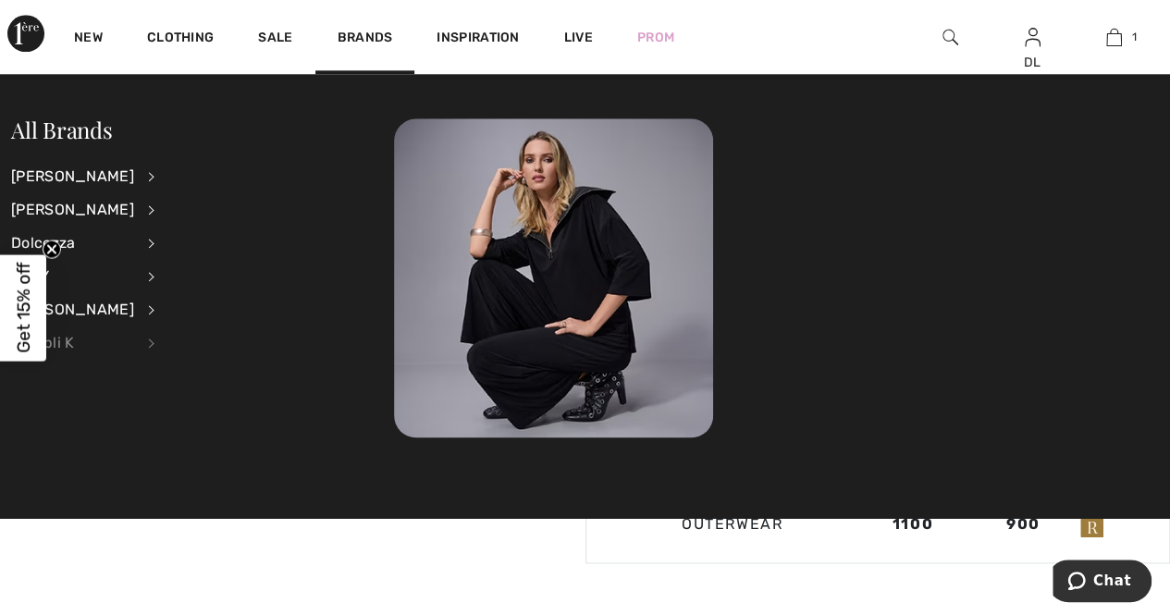
click at [88, 357] on div "Compli K" at bounding box center [72, 343] width 123 height 33
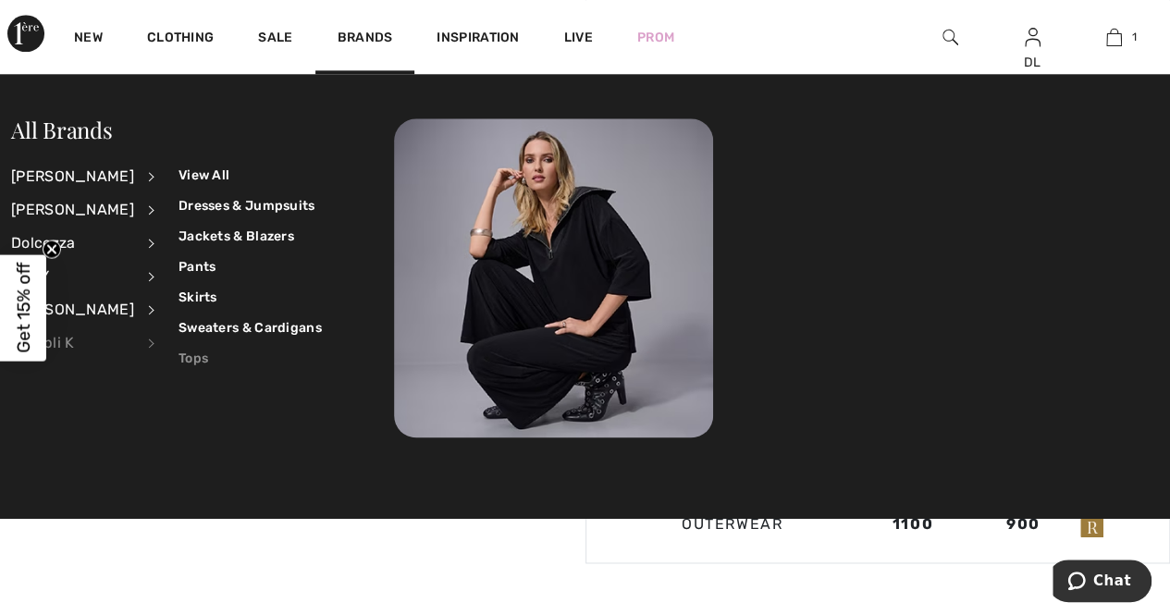
click at [180, 360] on link "Tops" at bounding box center [250, 358] width 143 height 31
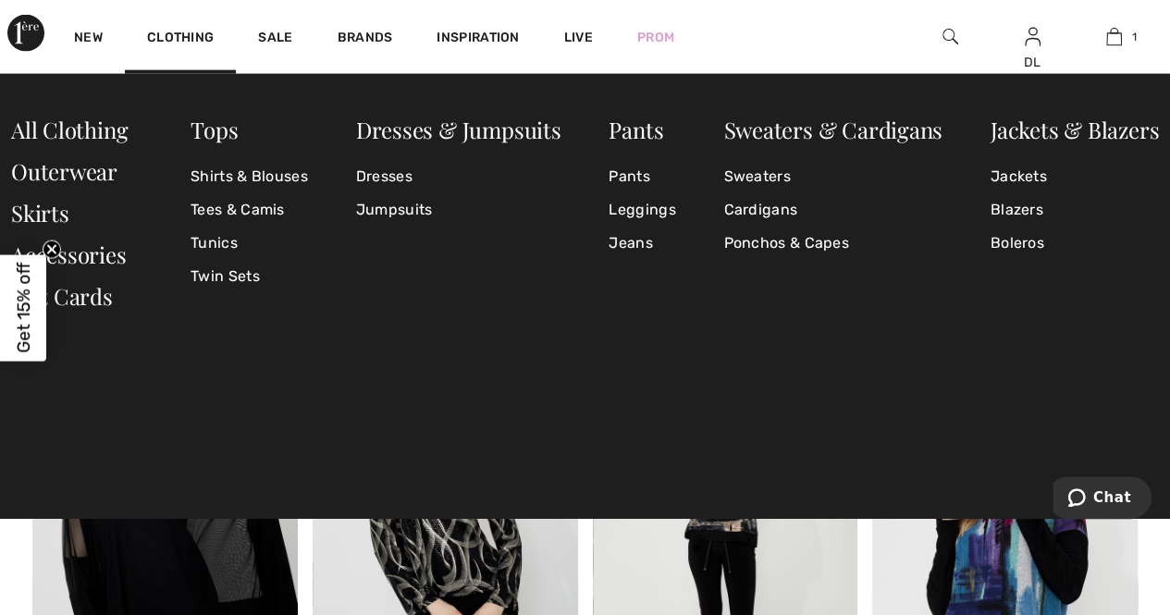
scroll to position [2036, 0]
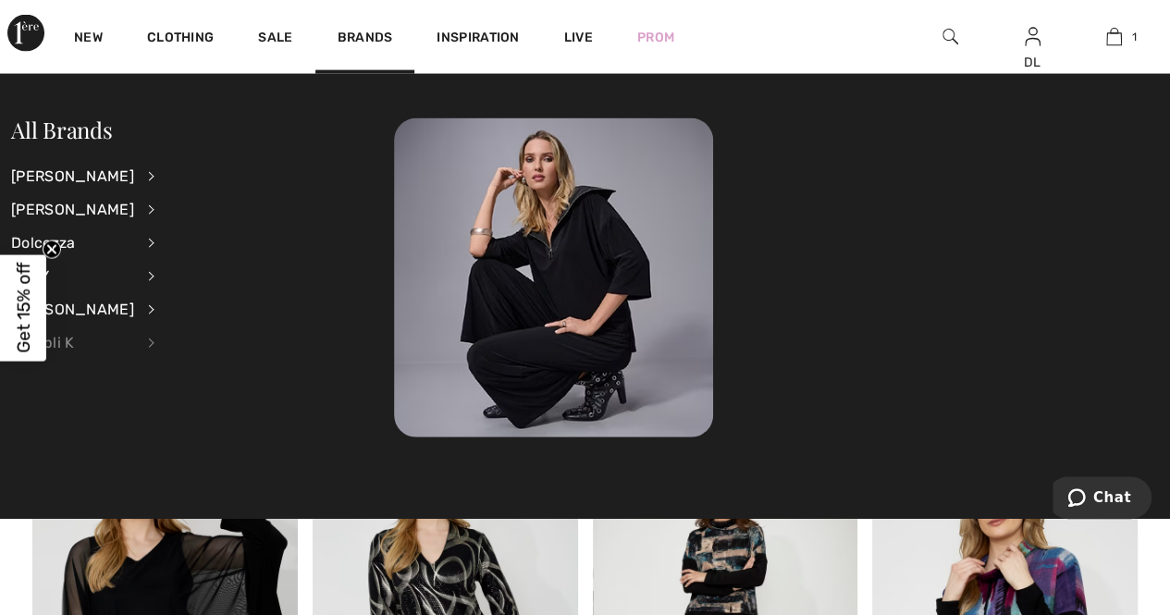
click at [71, 349] on div "Compli K" at bounding box center [72, 343] width 123 height 33
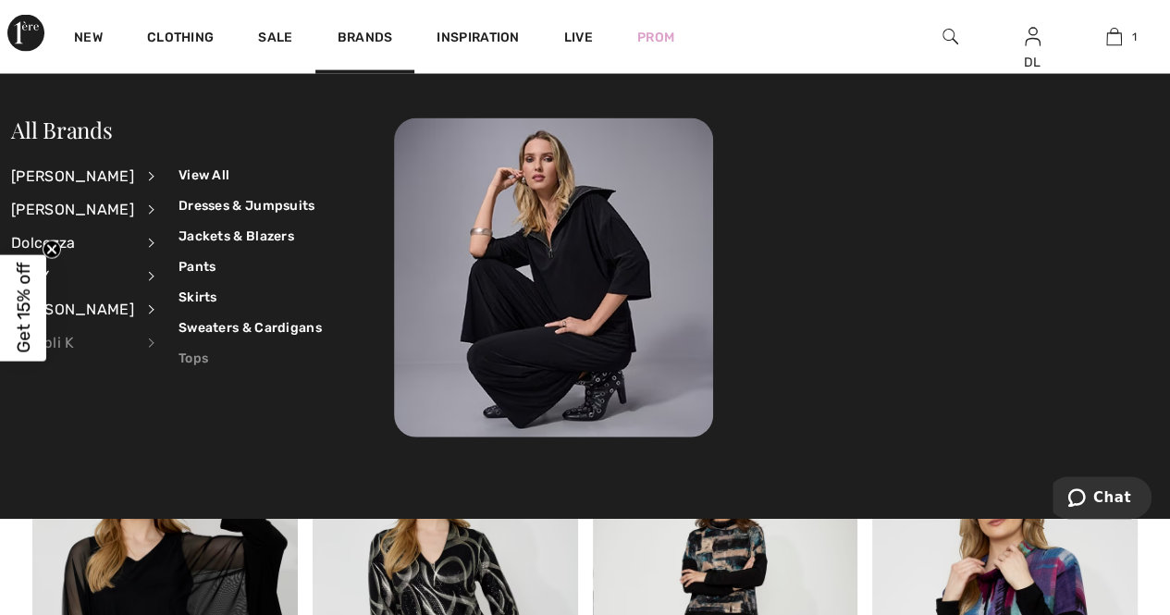
click at [185, 353] on link "Tops" at bounding box center [250, 358] width 143 height 31
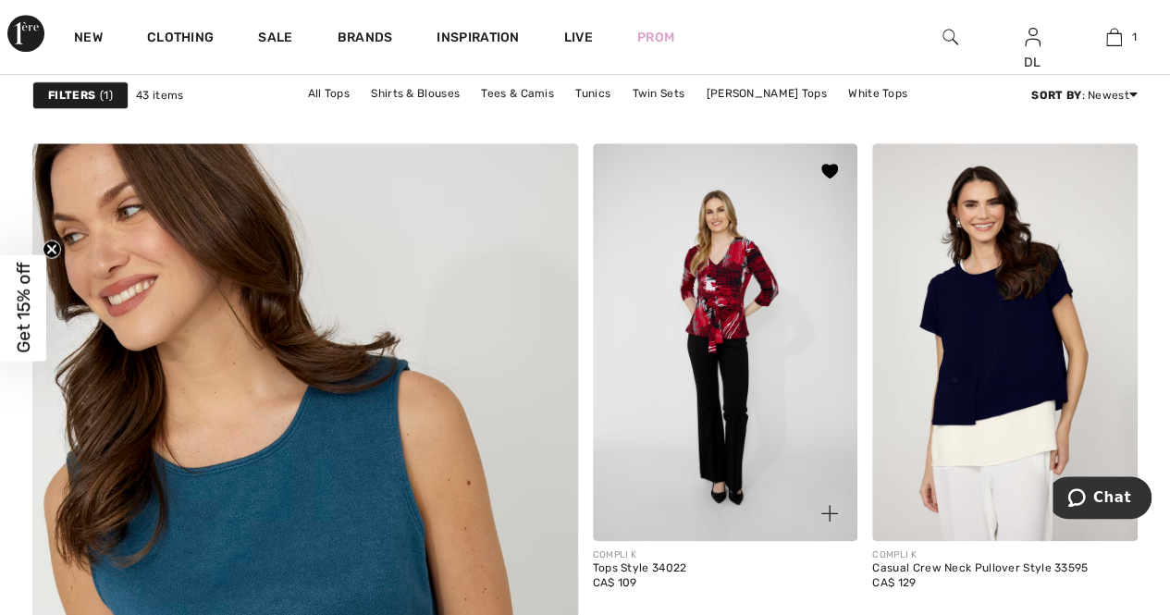
scroll to position [4071, 0]
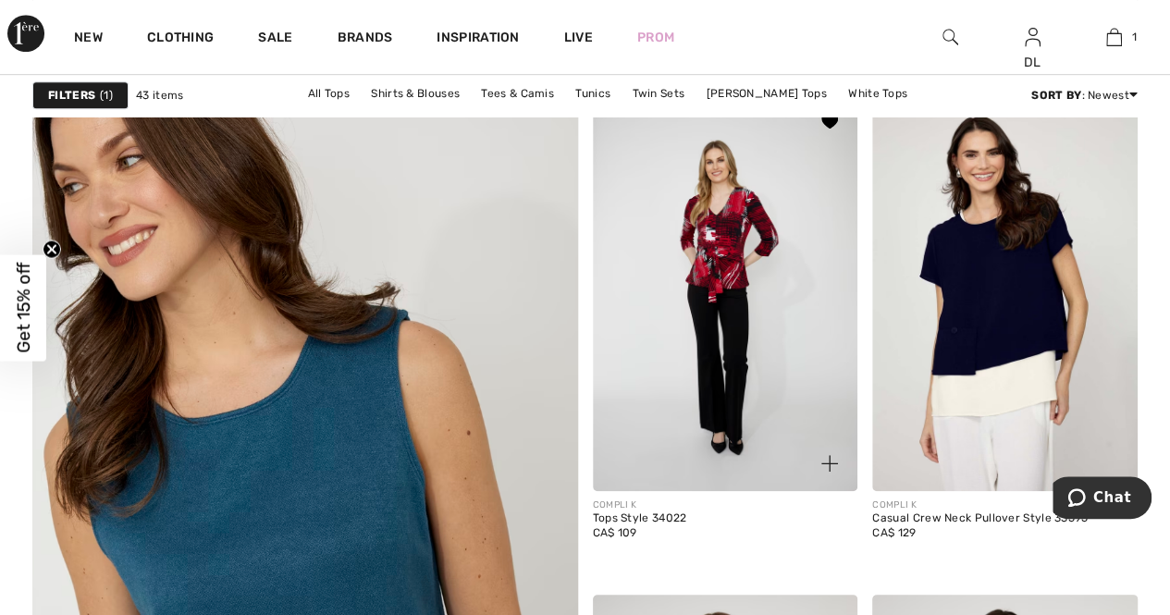
click at [744, 352] on img at bounding box center [726, 292] width 266 height 398
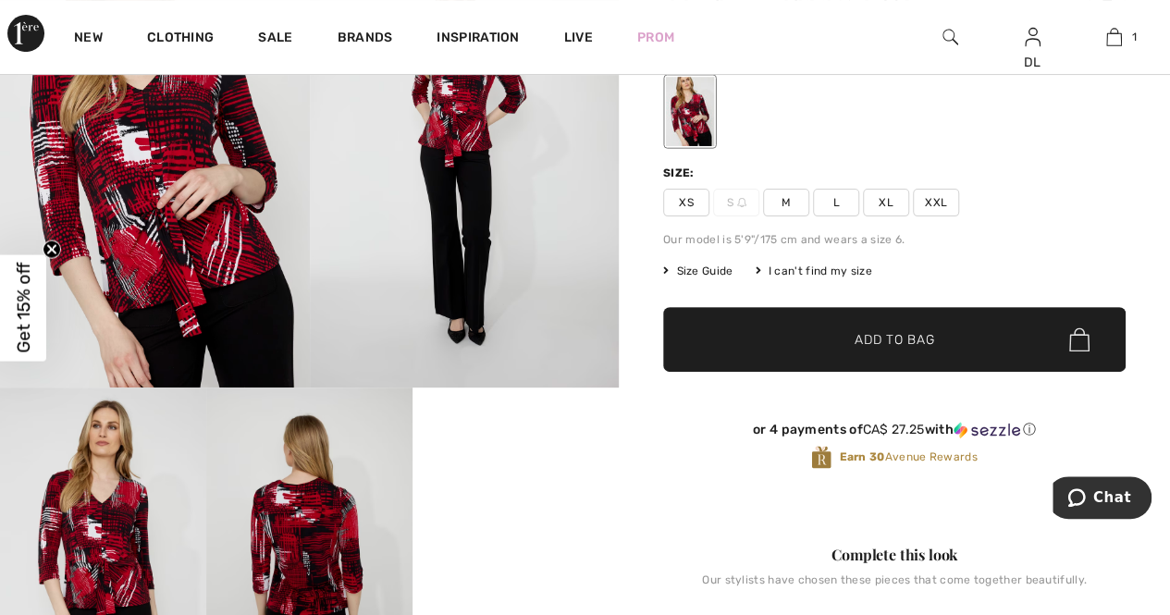
scroll to position [185, 0]
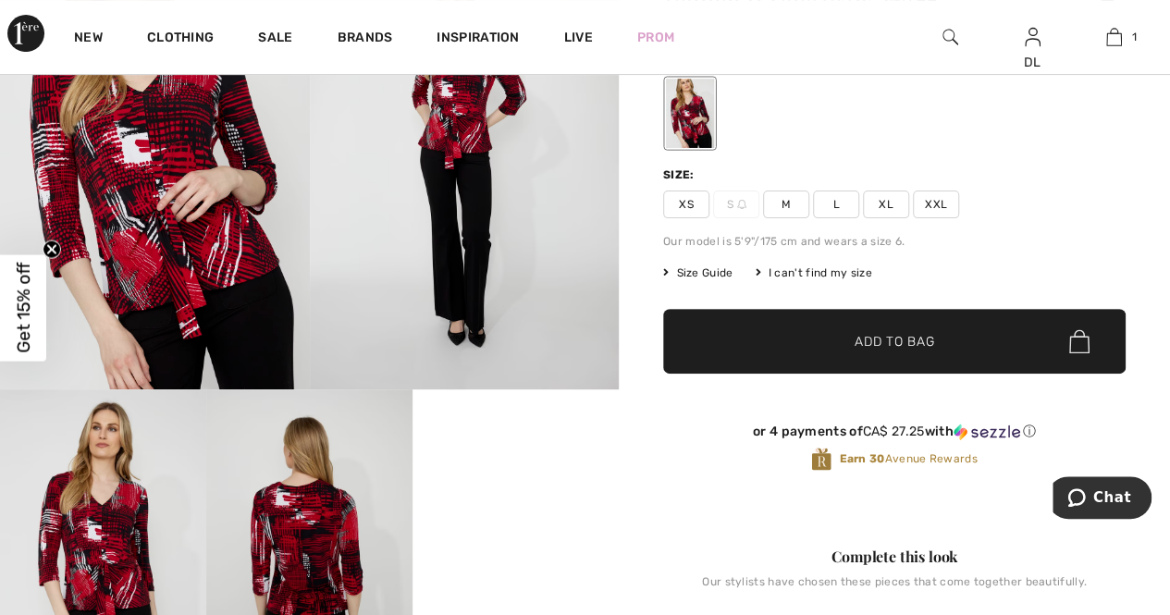
click at [890, 208] on span "XL" at bounding box center [886, 205] width 46 height 28
click at [851, 323] on span "✔ Added to Bag Add to Bag" at bounding box center [894, 341] width 463 height 65
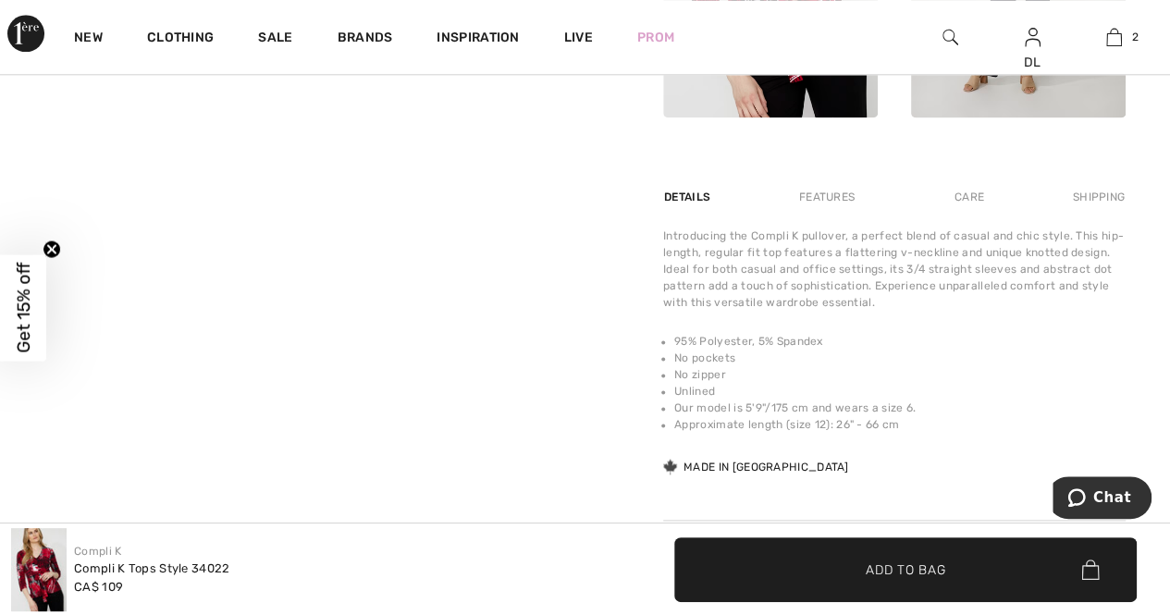
scroll to position [1018, 0]
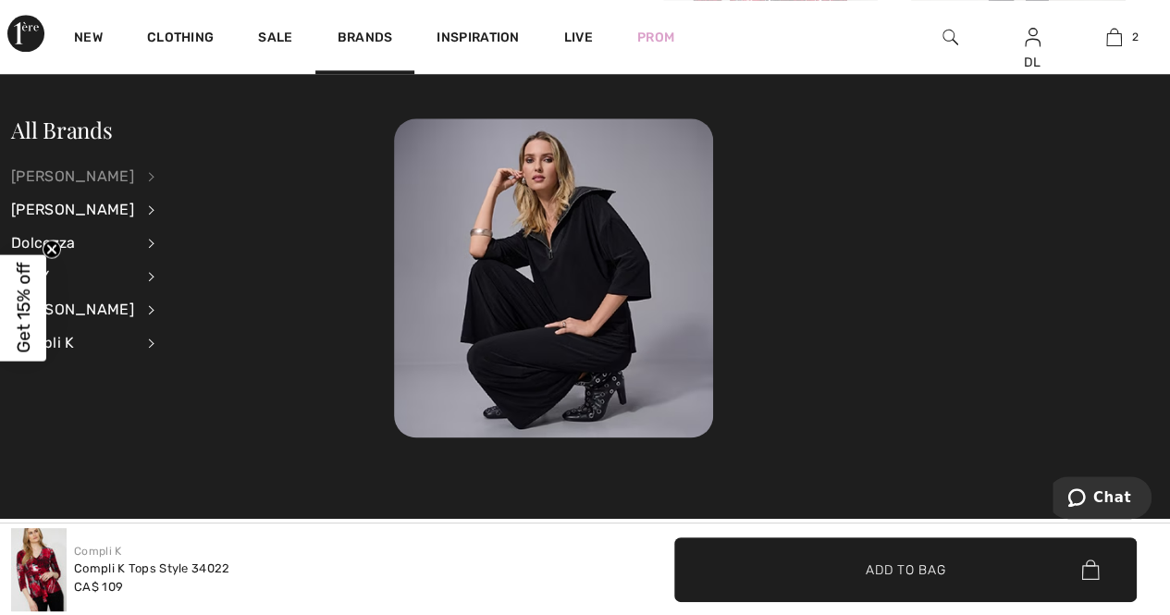
click at [75, 178] on div "[PERSON_NAME]" at bounding box center [72, 176] width 123 height 33
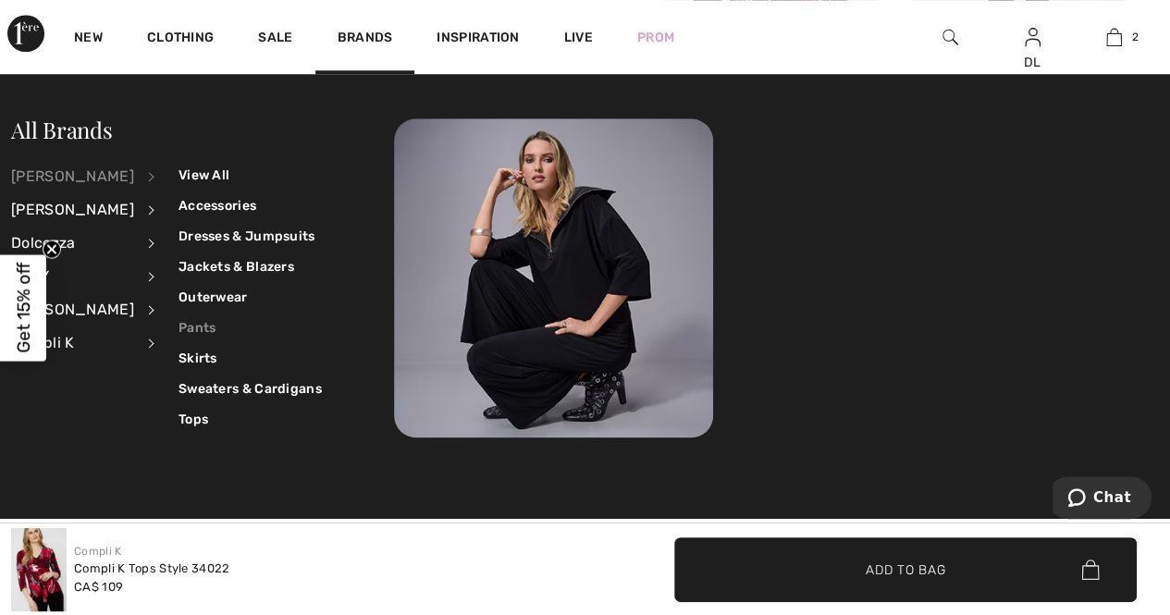
click at [179, 322] on link "Pants" at bounding box center [250, 328] width 143 height 31
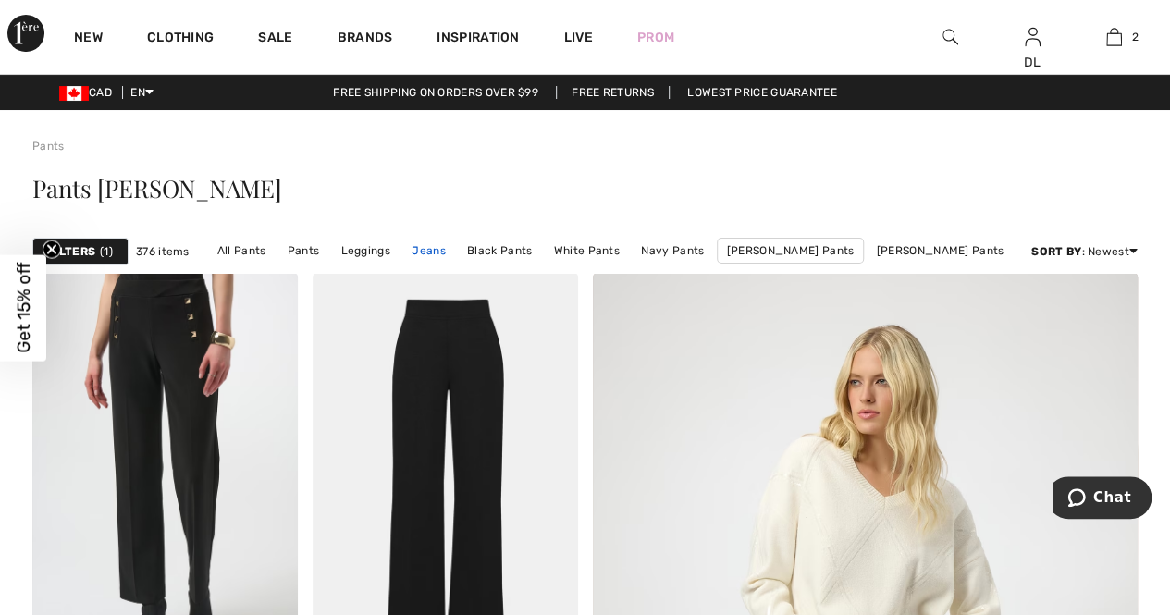
click at [455, 243] on link "Jeans" at bounding box center [428, 251] width 53 height 24
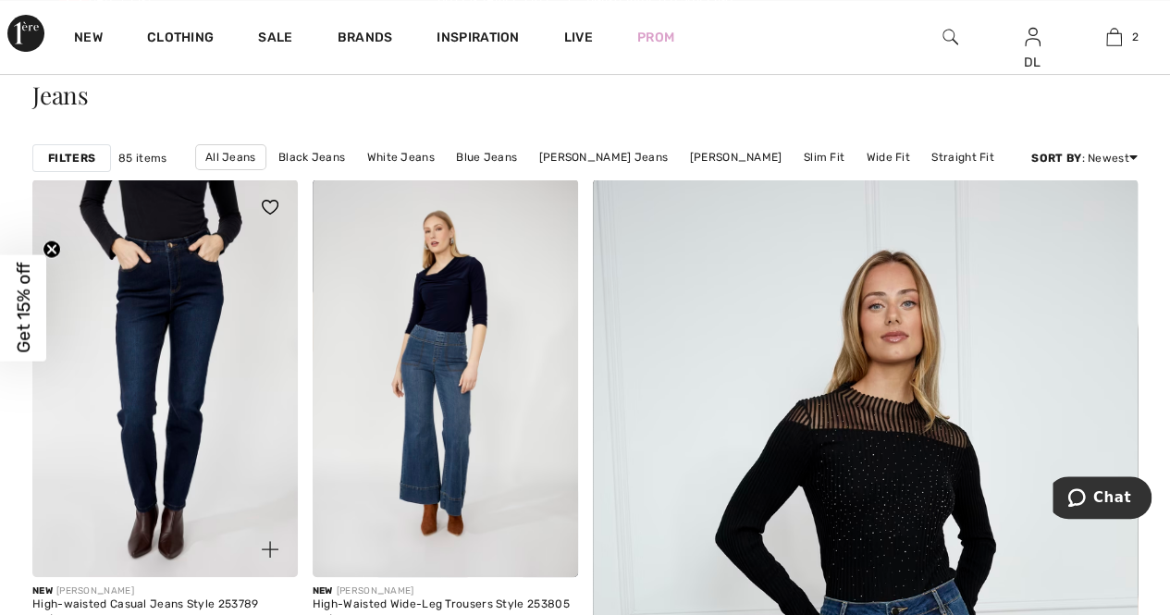
scroll to position [93, 0]
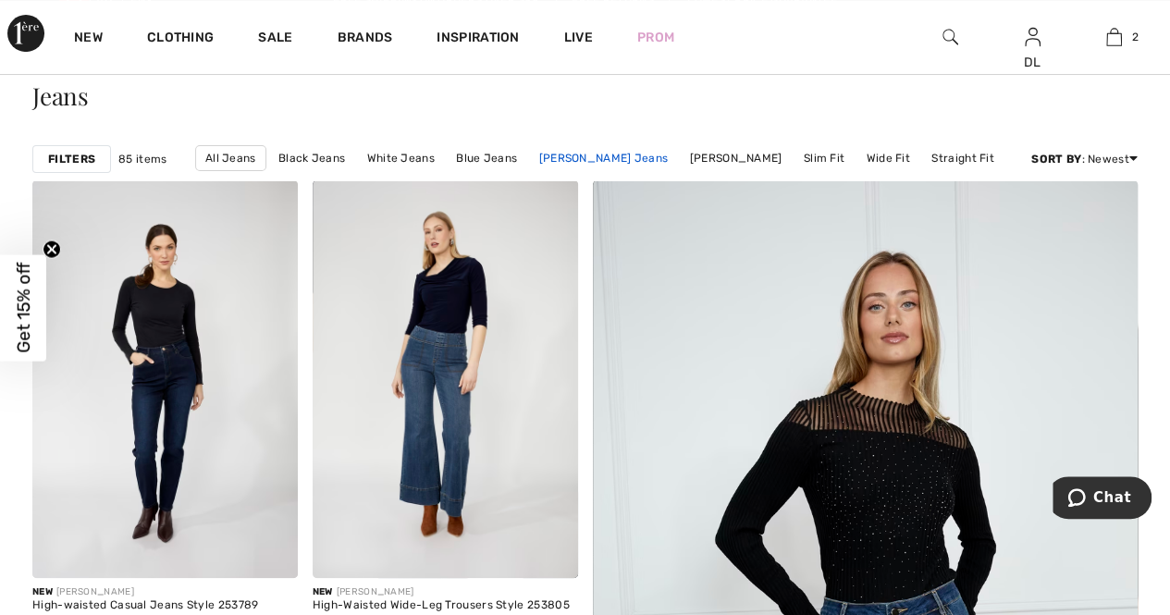
click at [595, 154] on link "Joseph Ribkoff Jeans" at bounding box center [603, 158] width 148 height 24
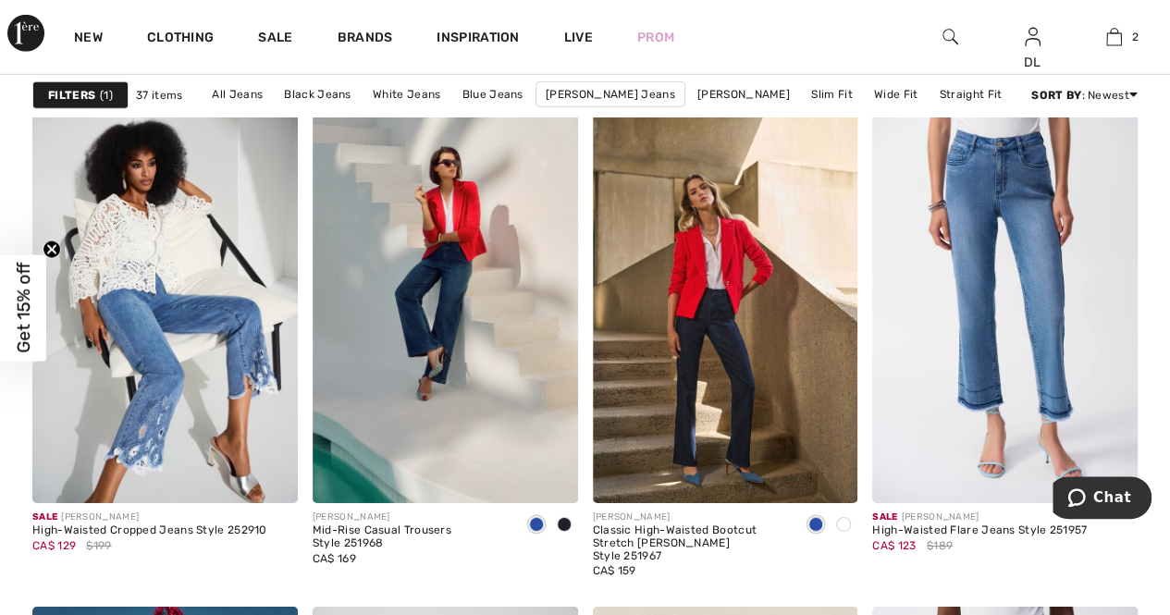
scroll to position [2868, 0]
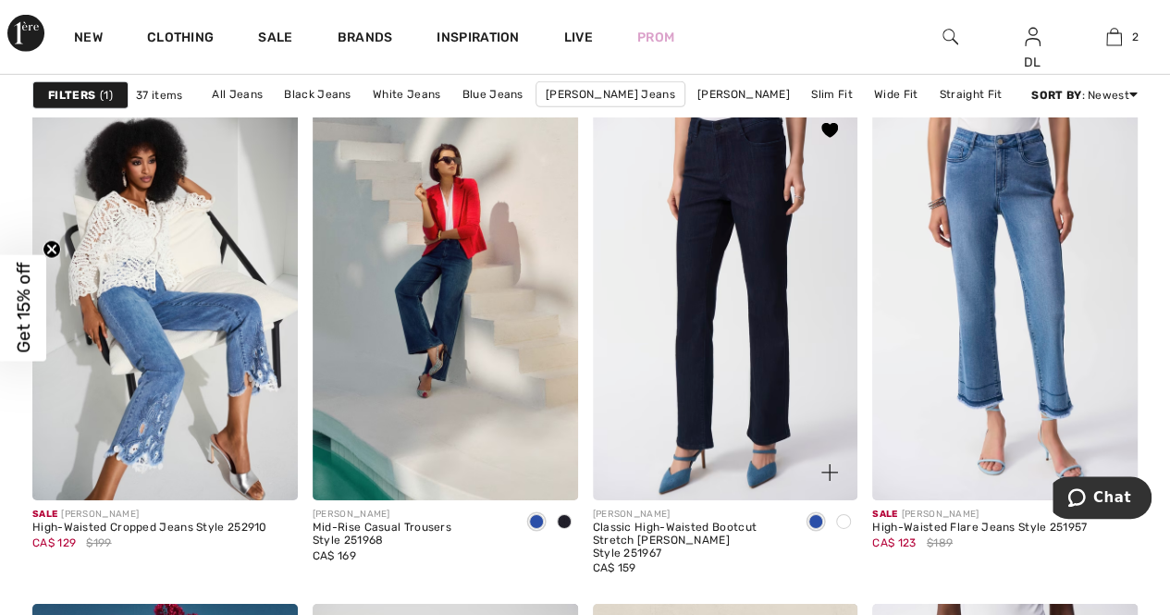
click at [744, 390] on img at bounding box center [726, 302] width 266 height 398
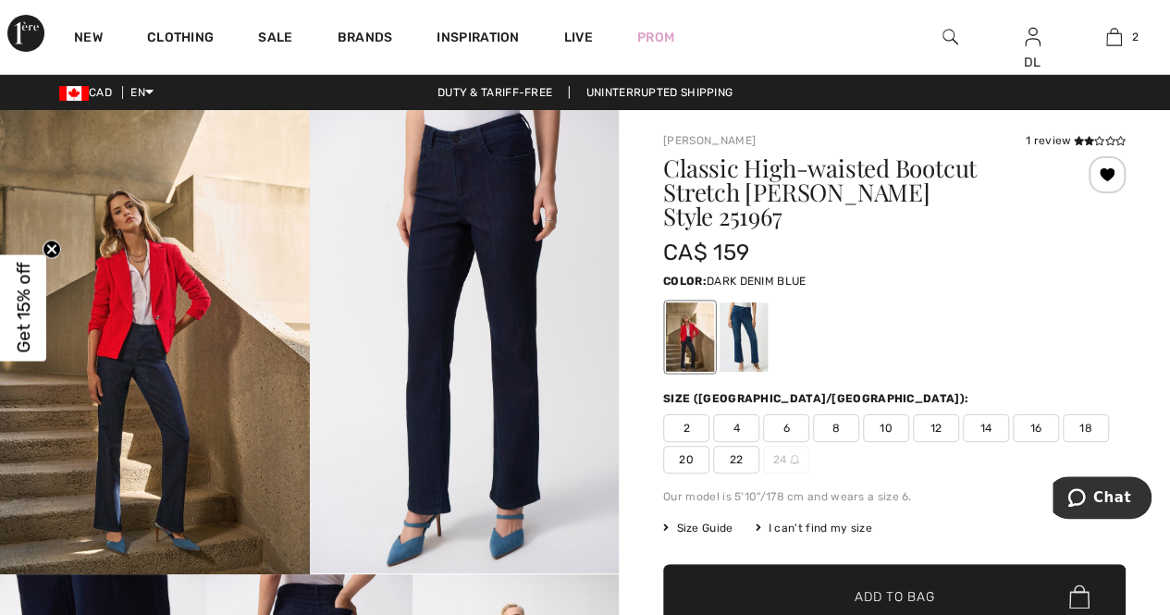
click at [683, 328] on div at bounding box center [690, 337] width 48 height 69
click at [740, 338] on div at bounding box center [744, 337] width 48 height 69
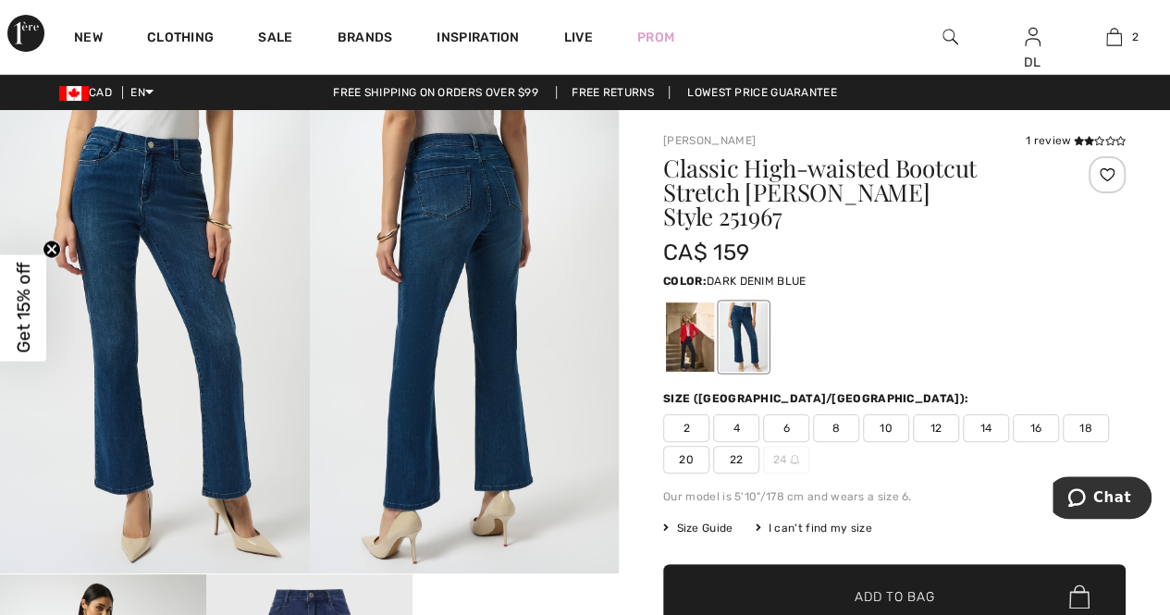
click at [688, 331] on div at bounding box center [690, 337] width 48 height 69
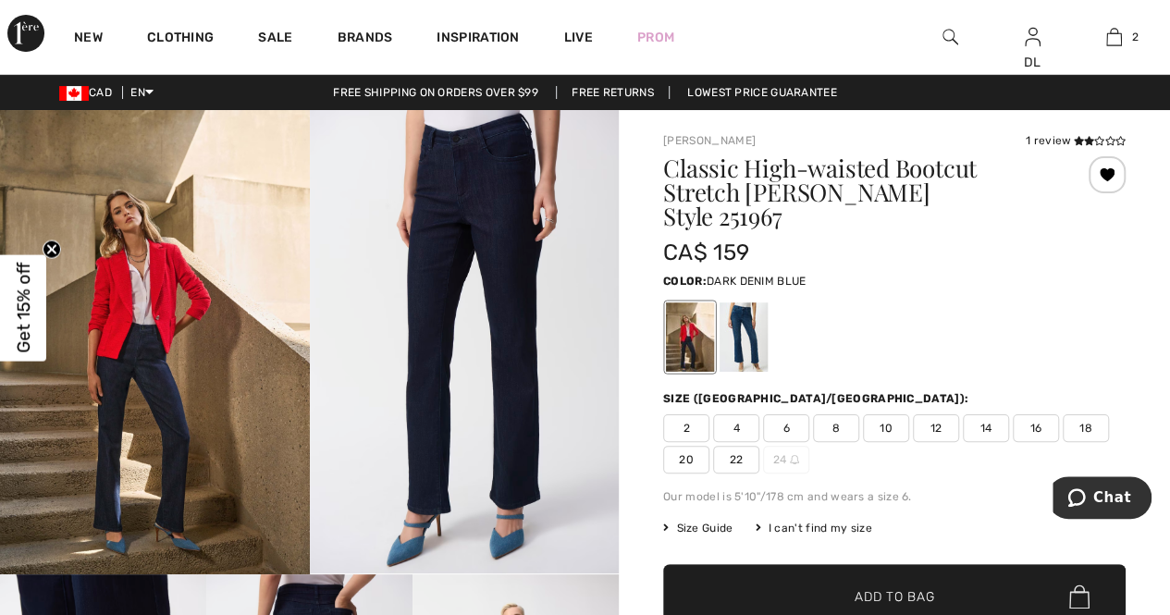
click at [30, 327] on span "Get 15% off" at bounding box center [23, 308] width 21 height 91
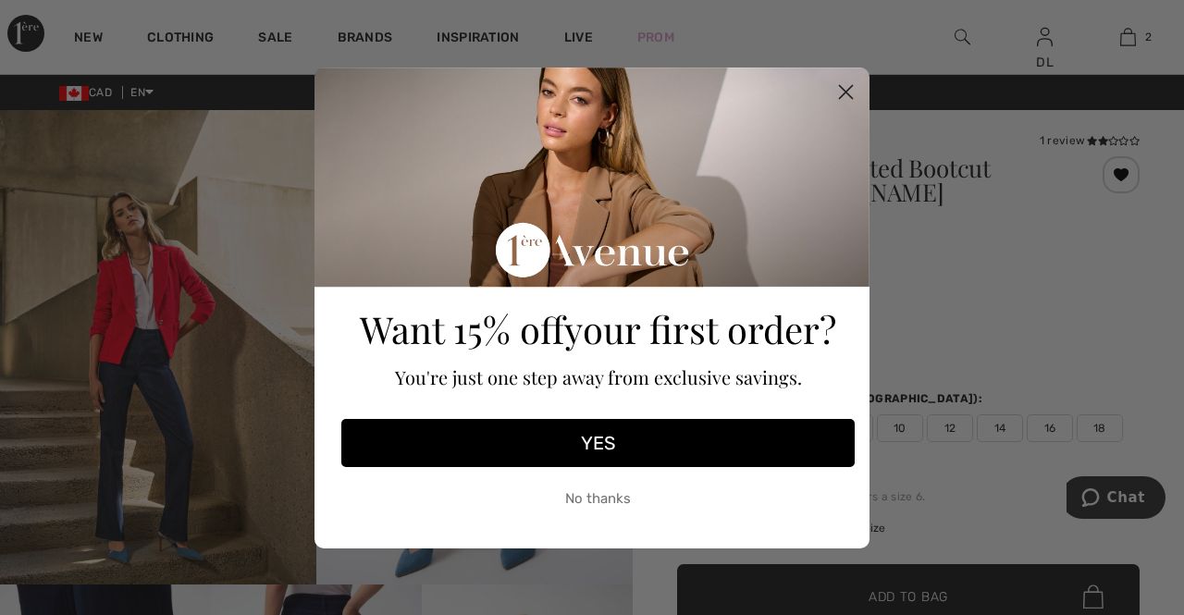
click at [841, 93] on circle "Close dialog" at bounding box center [846, 91] width 31 height 31
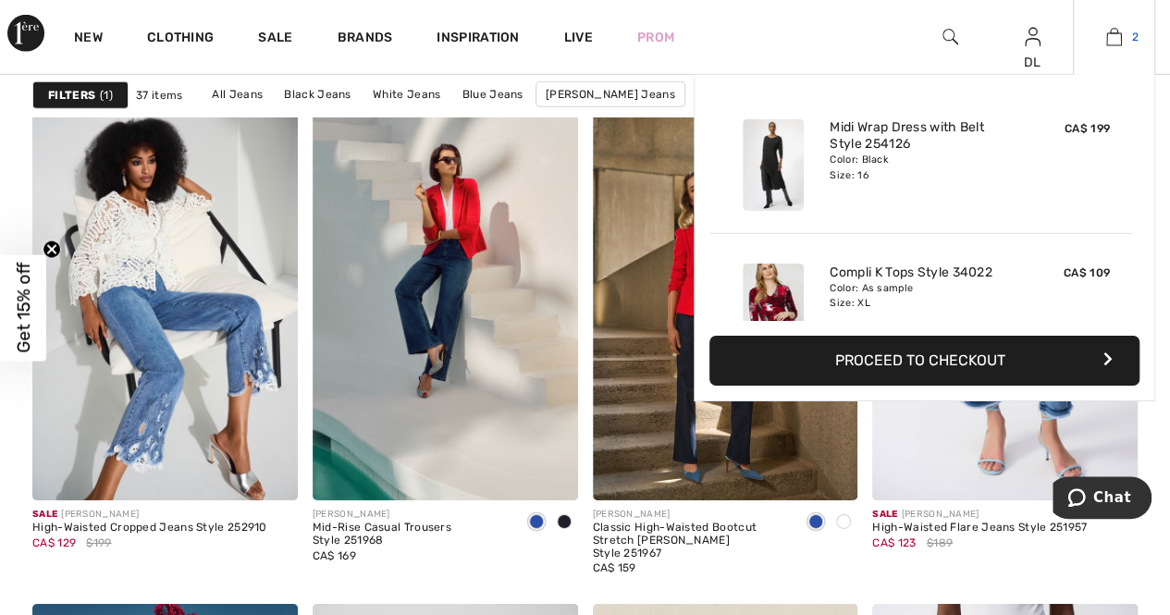
click at [1112, 34] on img at bounding box center [1115, 37] width 16 height 22
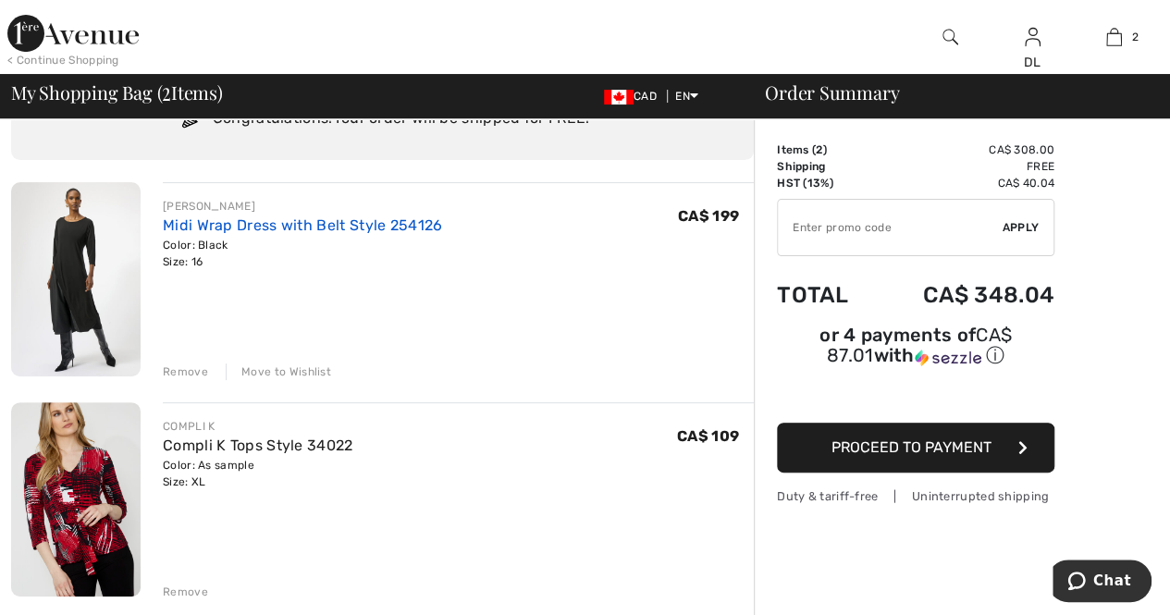
scroll to position [93, 0]
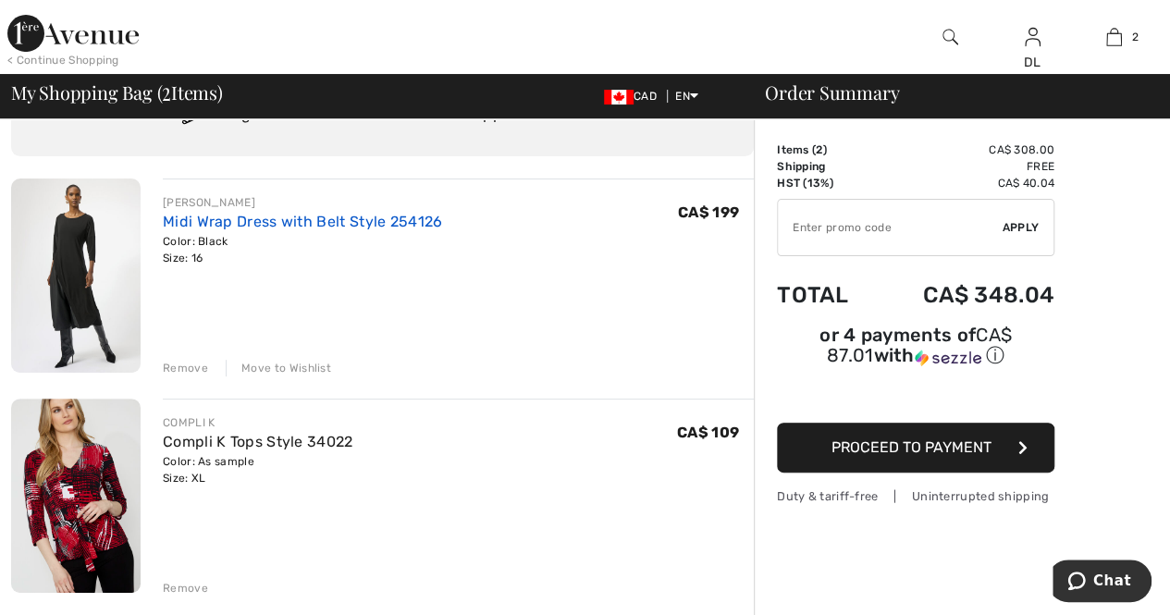
click at [212, 228] on link "Midi Wrap Dress with Belt Style 254126" at bounding box center [302, 222] width 279 height 18
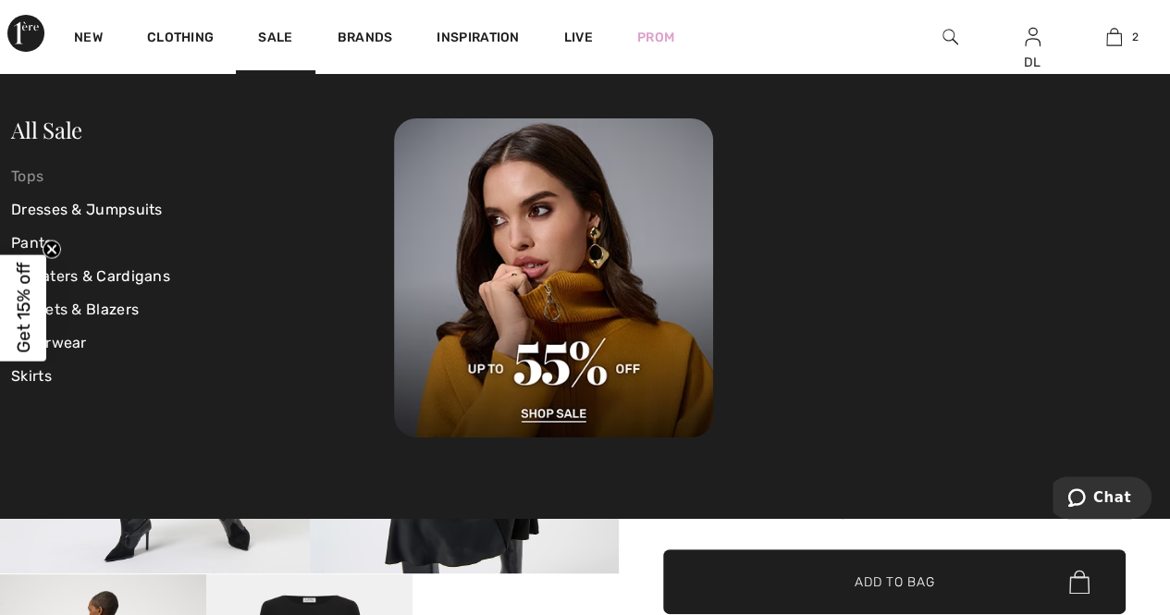
click at [28, 173] on link "Tops" at bounding box center [202, 176] width 383 height 33
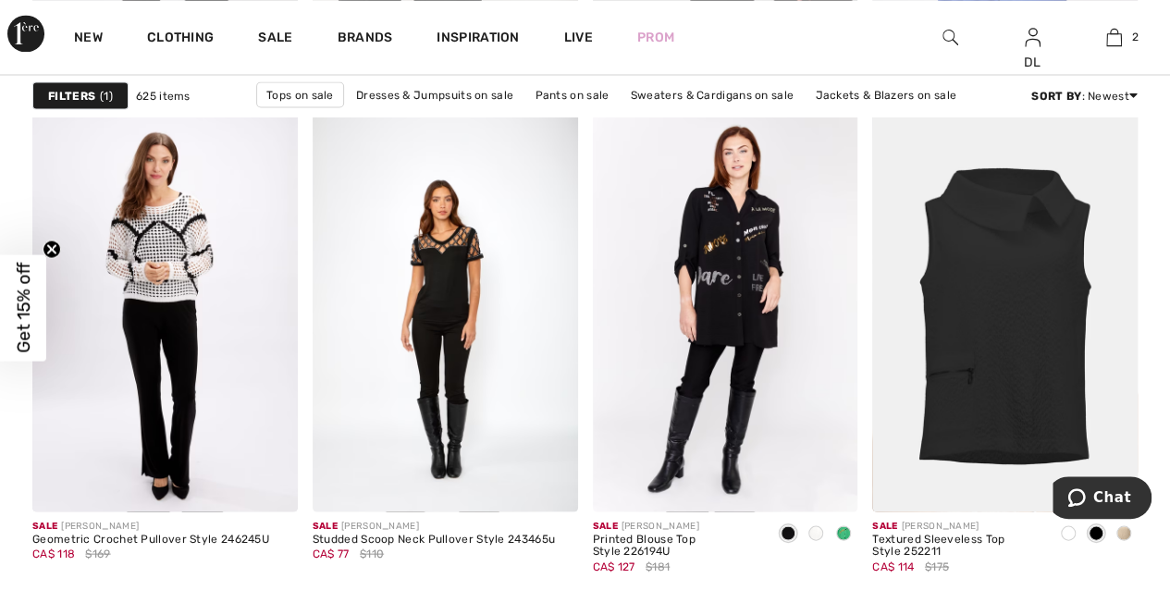
scroll to position [1665, 0]
click at [847, 534] on span at bounding box center [843, 532] width 15 height 15
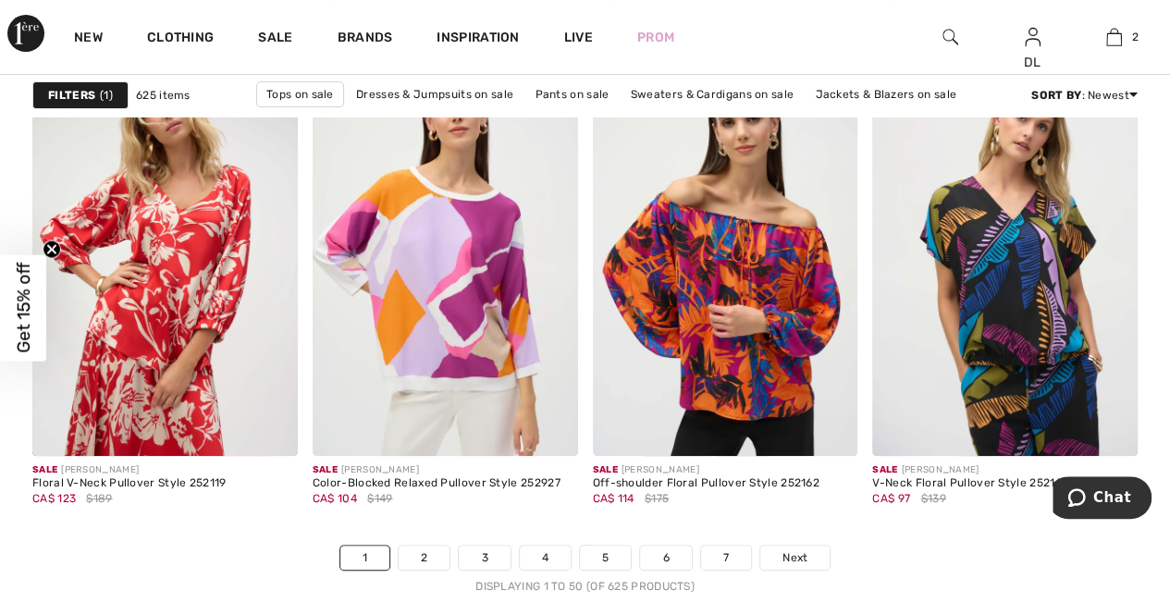
scroll to position [7309, 0]
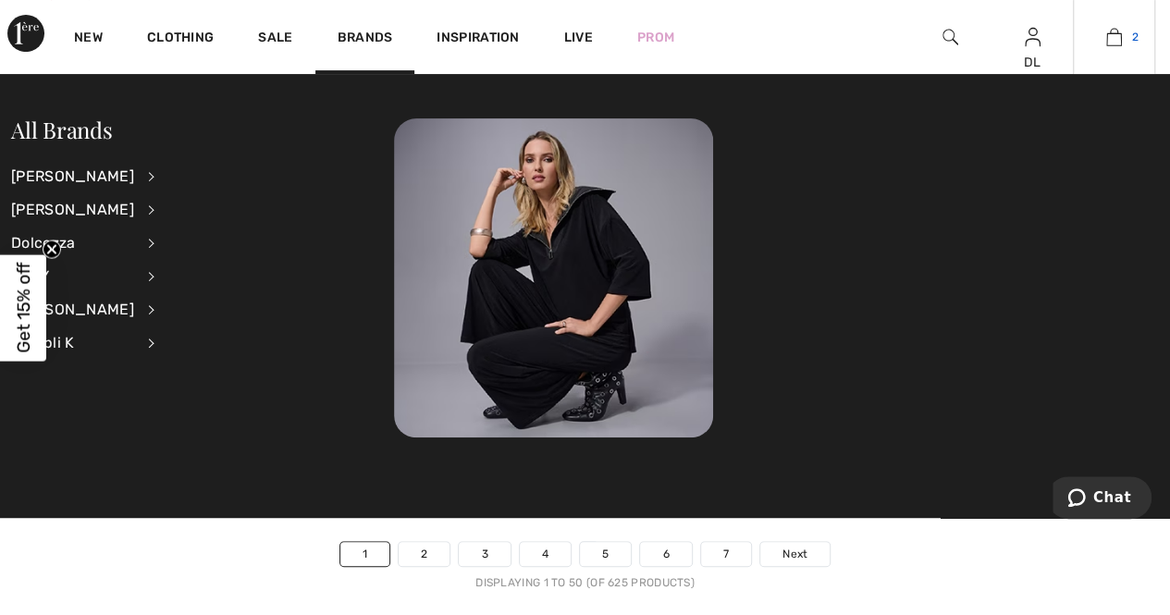
click at [1116, 45] on img at bounding box center [1115, 37] width 16 height 22
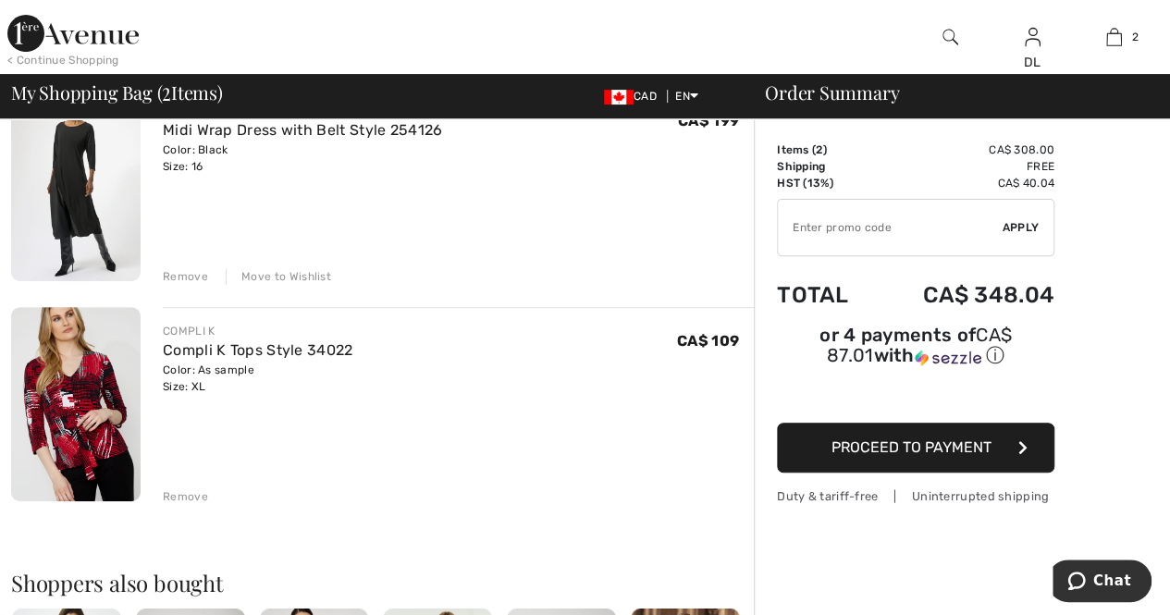
scroll to position [185, 0]
click at [229, 345] on link "Compli K Tops Style 34022" at bounding box center [258, 349] width 191 height 18
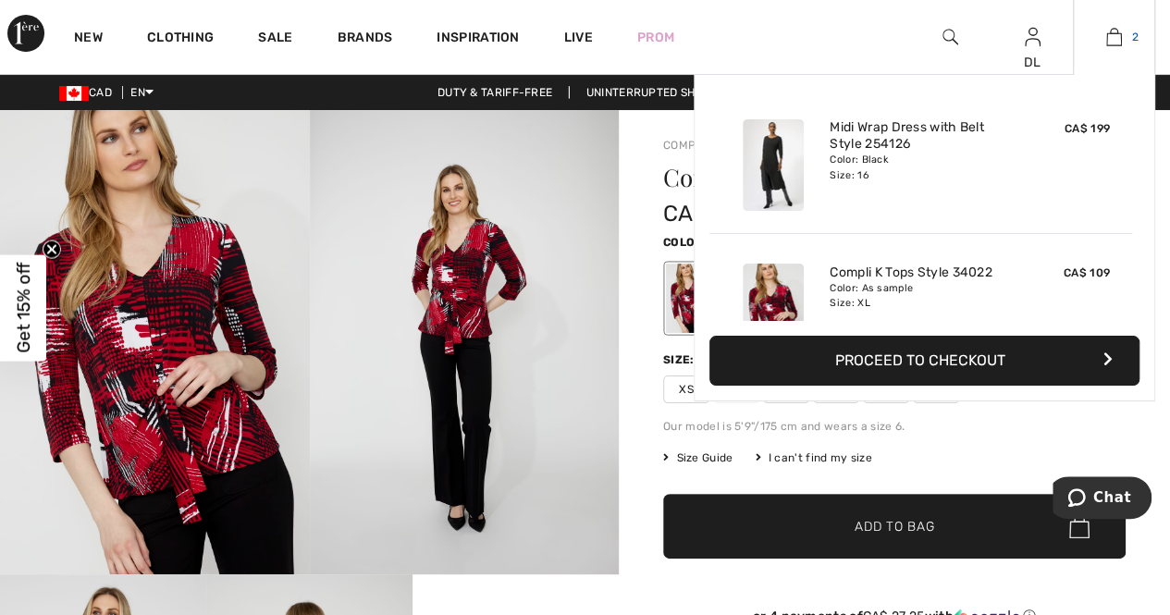
click at [1125, 31] on link "2" at bounding box center [1114, 37] width 80 height 22
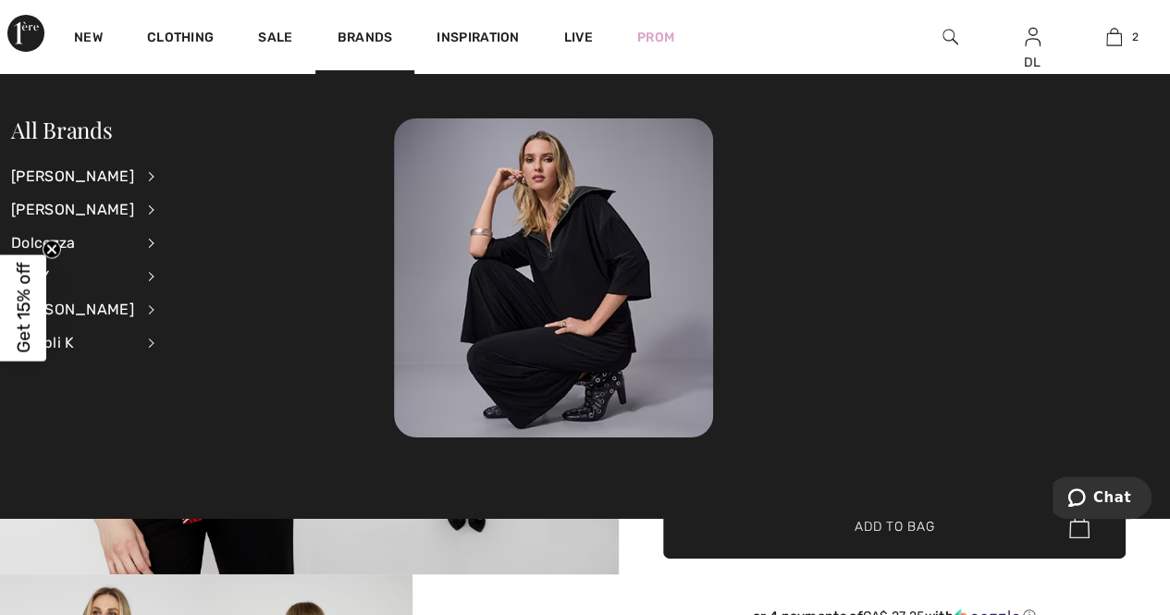
click at [122, 173] on li "[PERSON_NAME] View All Accessories Dresses & Jumpsuits Jackets & Blazers Outerw…" at bounding box center [94, 176] width 167 height 33
click at [100, 179] on div "[PERSON_NAME]" at bounding box center [72, 176] width 123 height 33
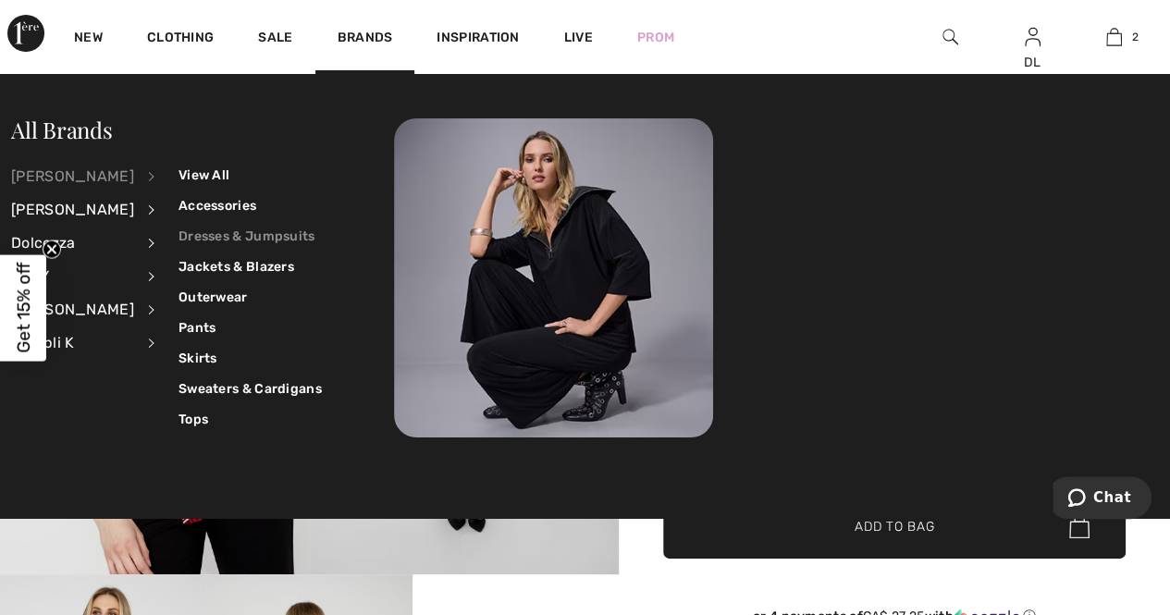
click at [207, 240] on link "Dresses & Jumpsuits" at bounding box center [250, 236] width 143 height 31
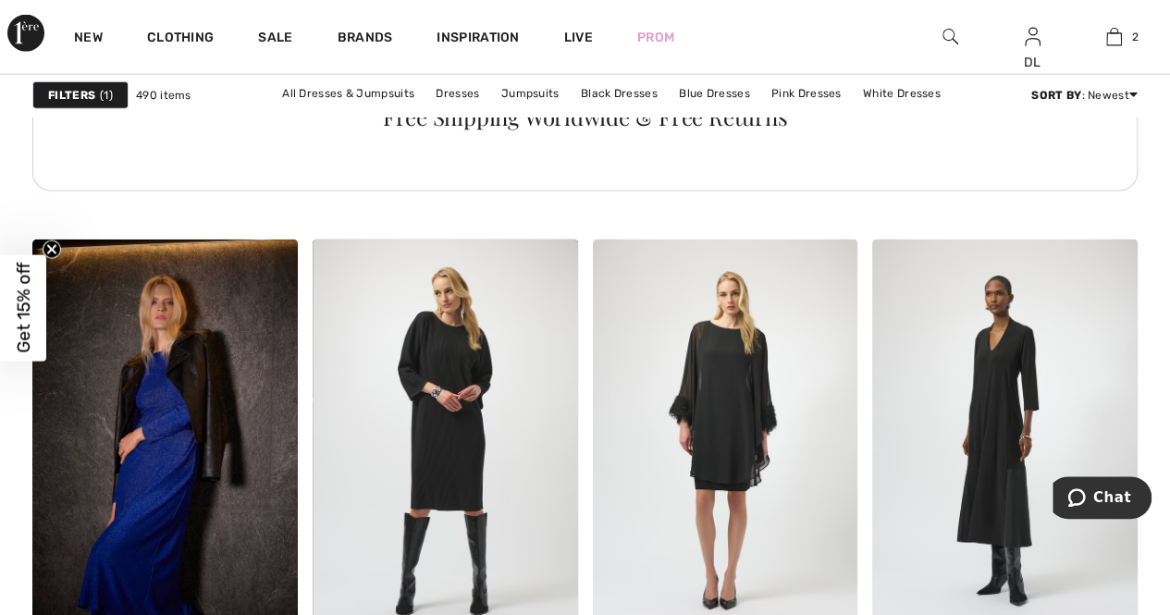
scroll to position [2313, 0]
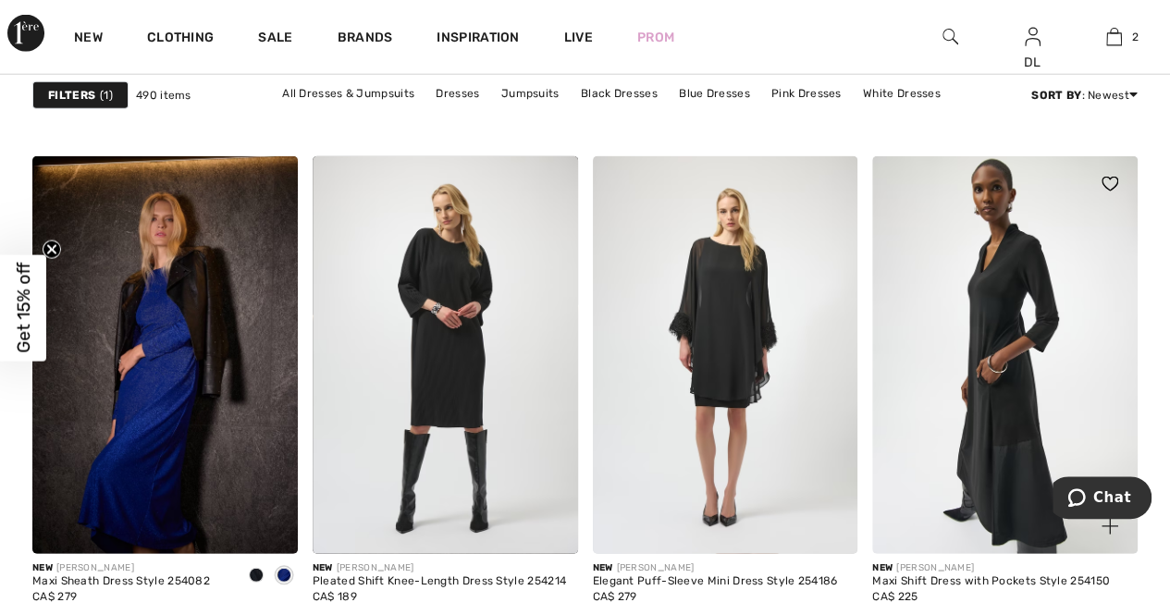
click at [959, 344] on img at bounding box center [1005, 355] width 266 height 398
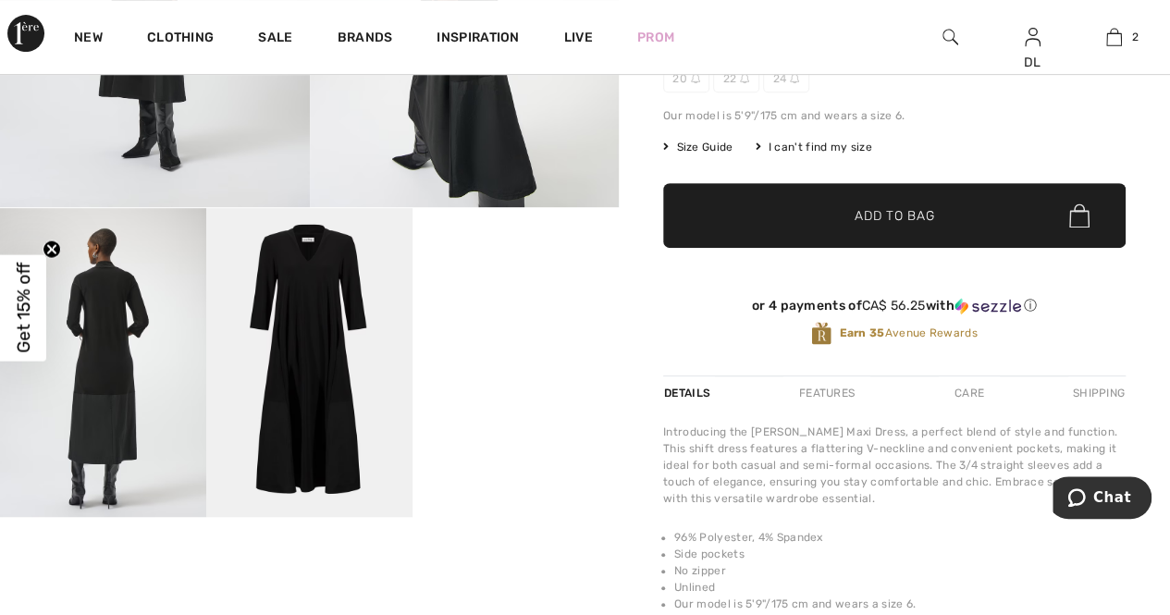
scroll to position [370, 0]
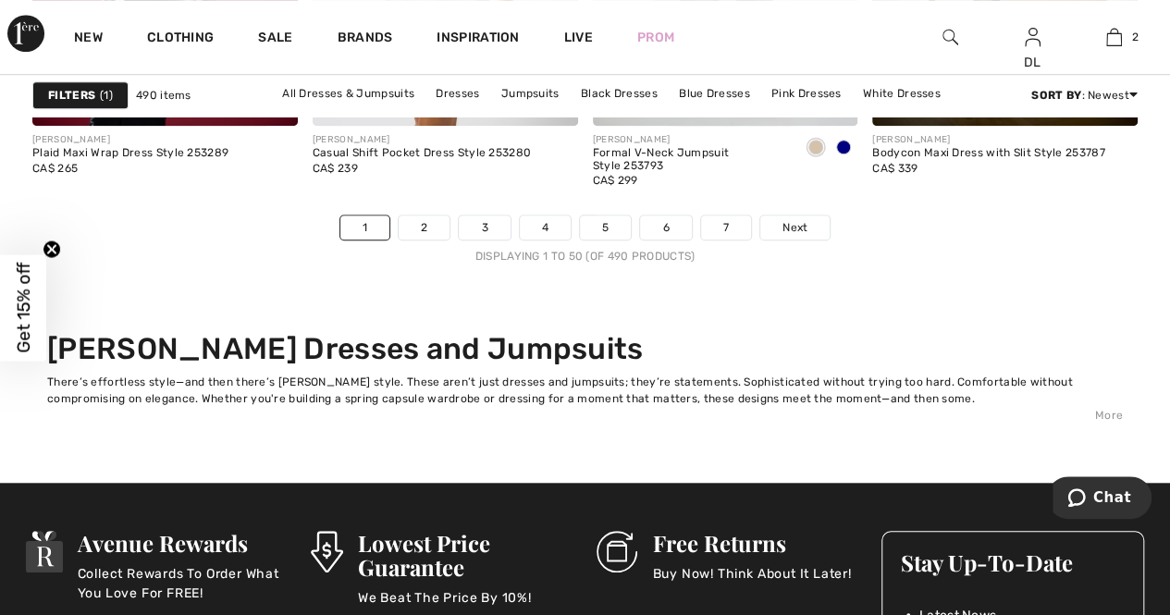
scroll to position [7587, 0]
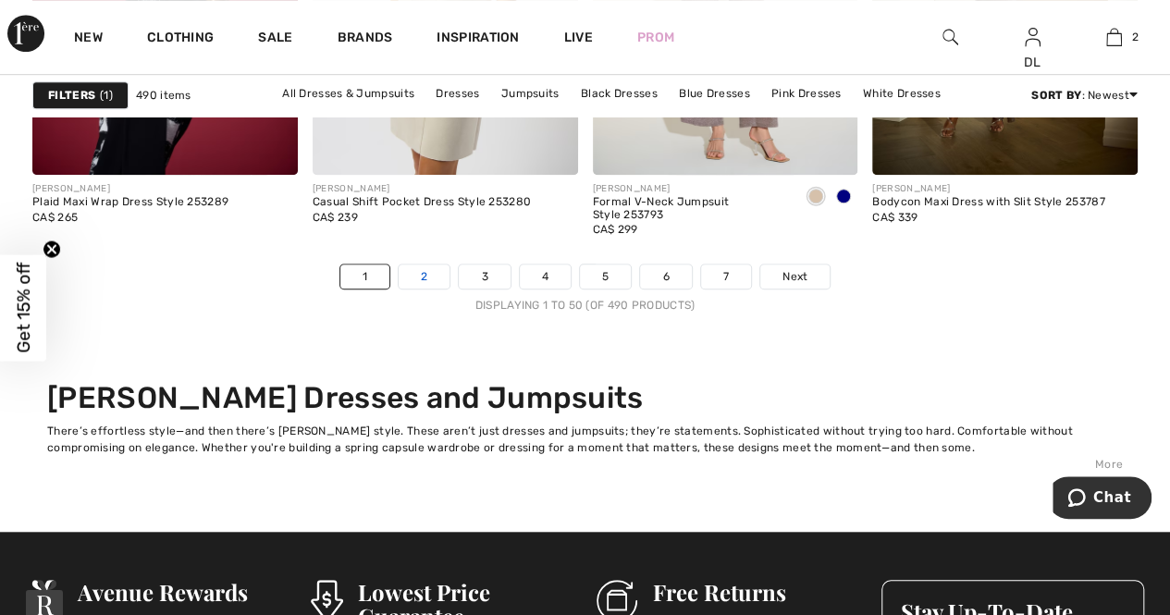
click at [416, 265] on link "2" at bounding box center [424, 277] width 51 height 24
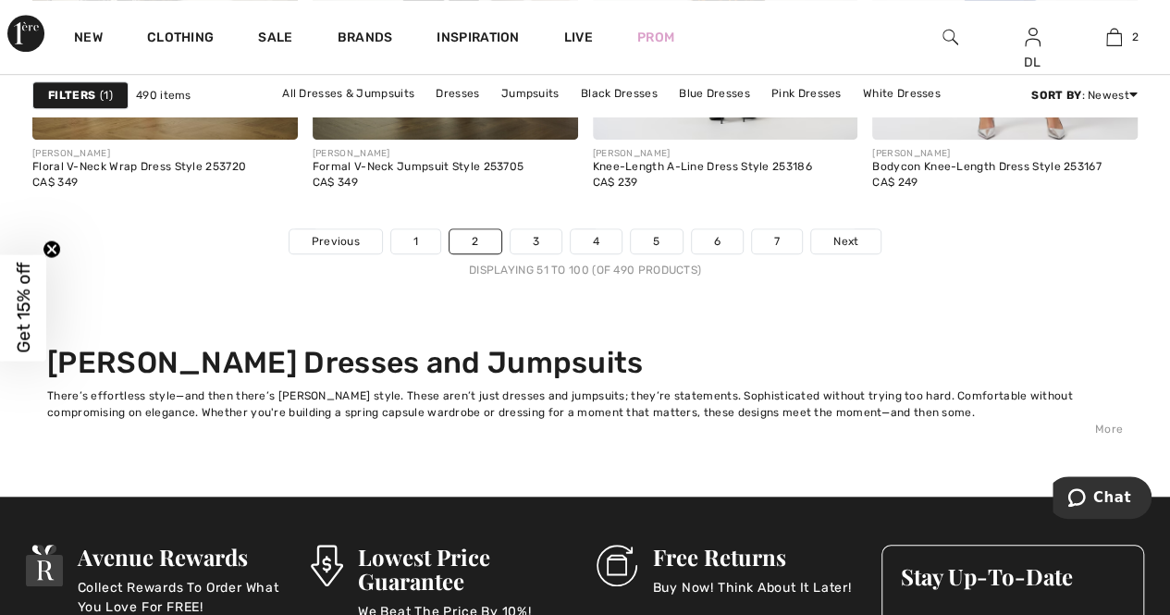
scroll to position [7679, 0]
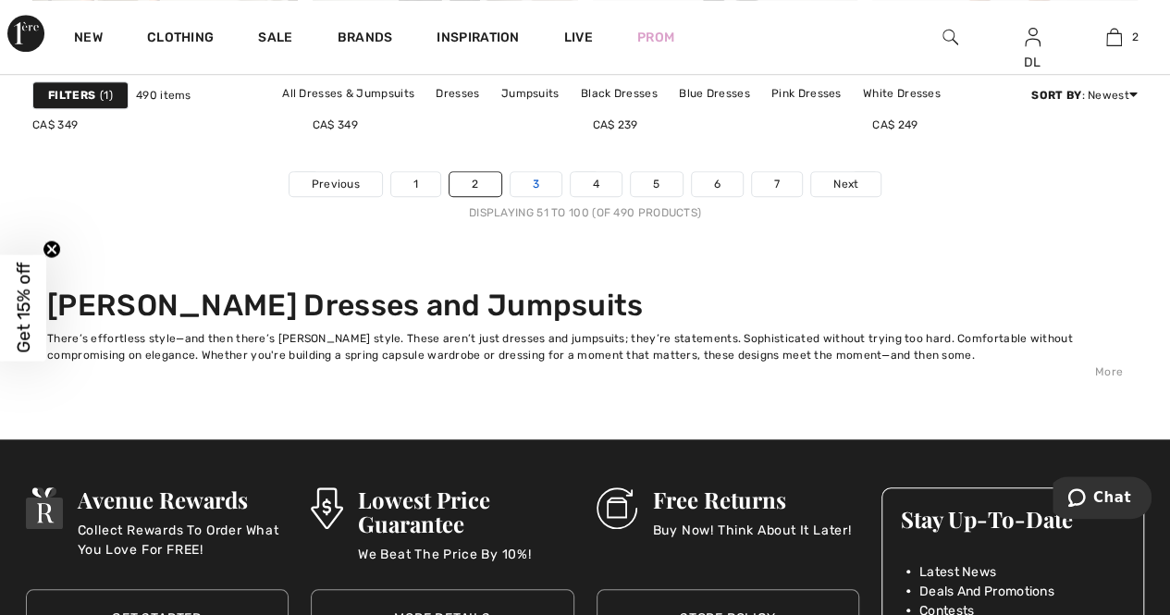
click at [522, 181] on link "3" at bounding box center [536, 184] width 51 height 24
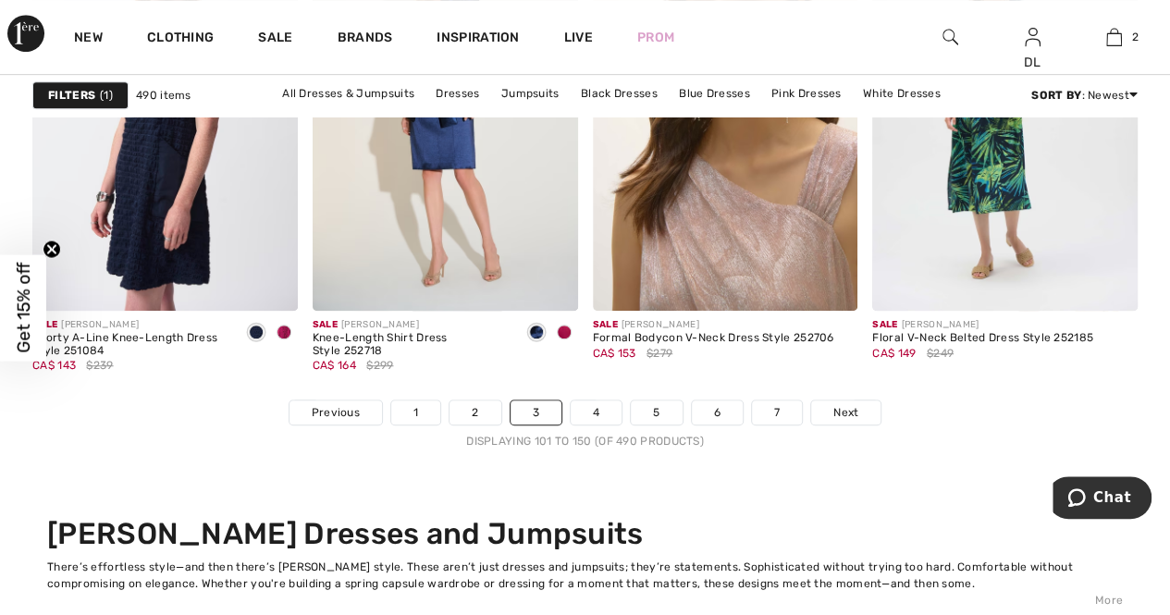
scroll to position [7494, 0]
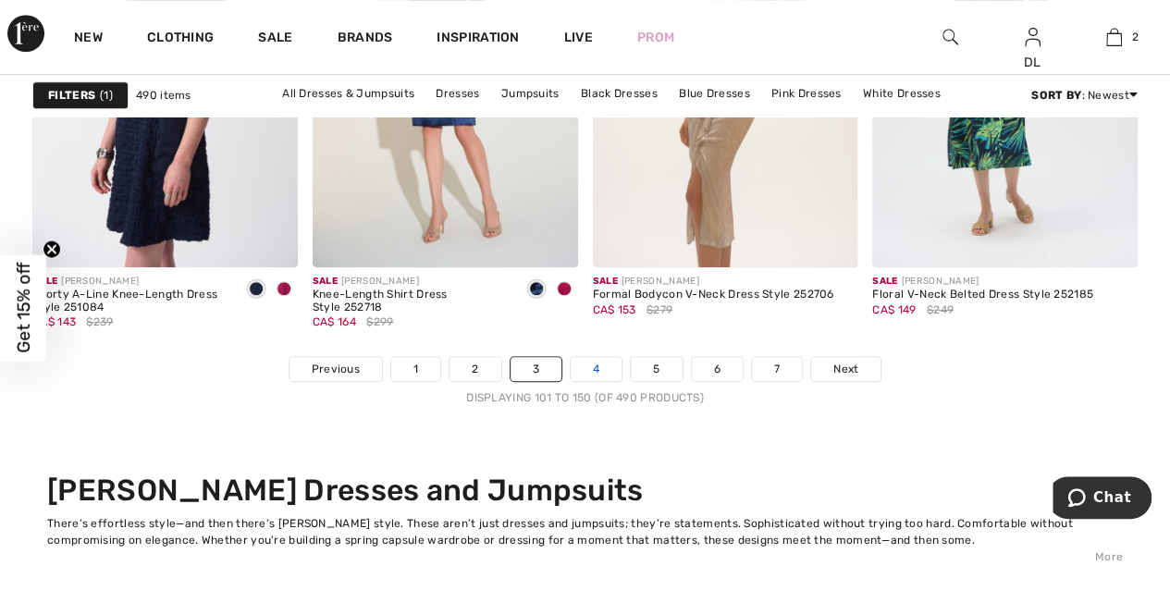
click at [600, 373] on link "4" at bounding box center [596, 369] width 51 height 24
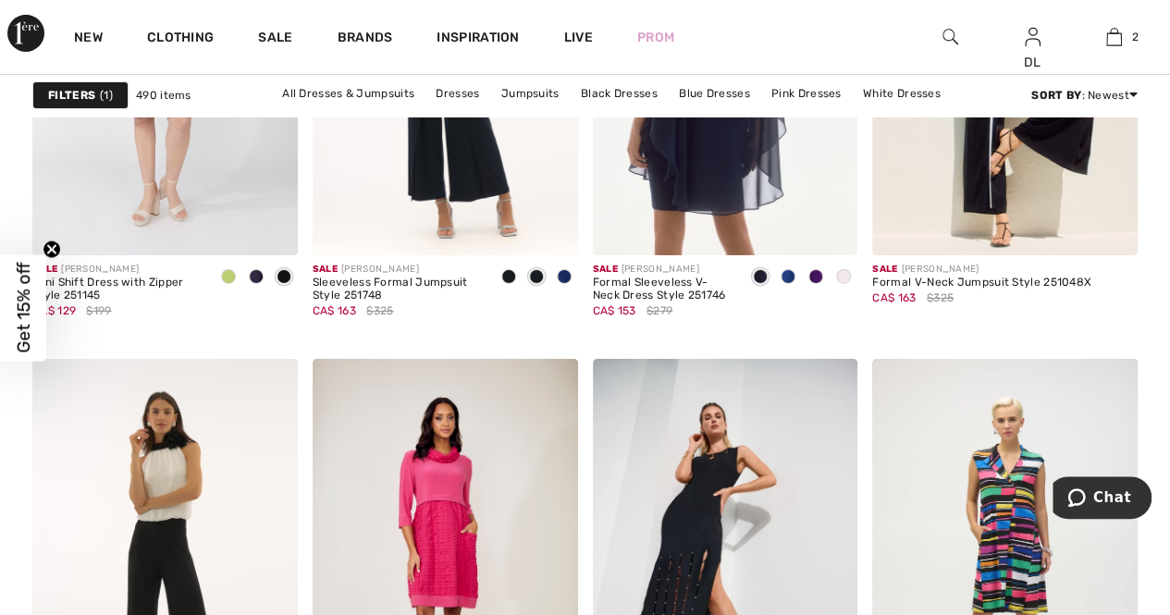
scroll to position [3146, 0]
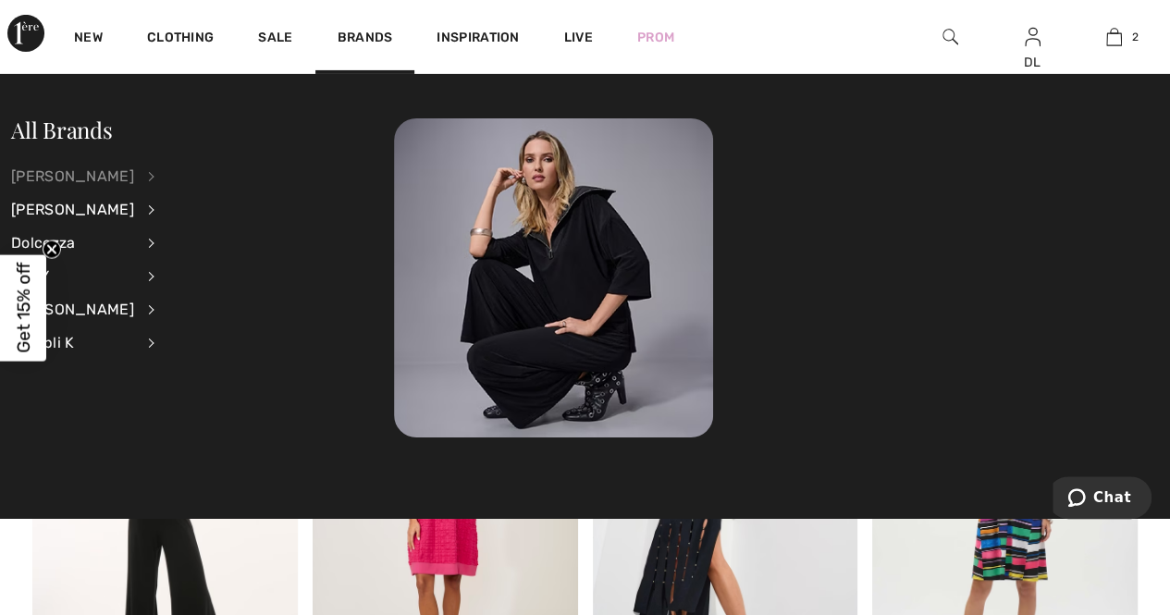
click at [74, 174] on div "[PERSON_NAME]" at bounding box center [72, 176] width 123 height 33
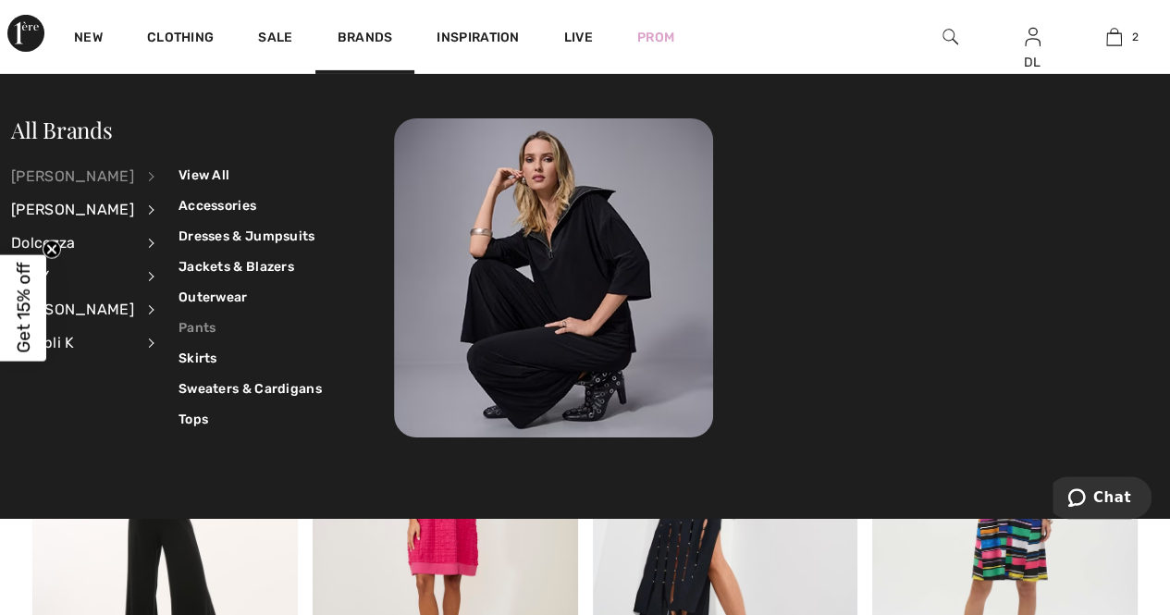
click at [181, 329] on link "Pants" at bounding box center [250, 328] width 143 height 31
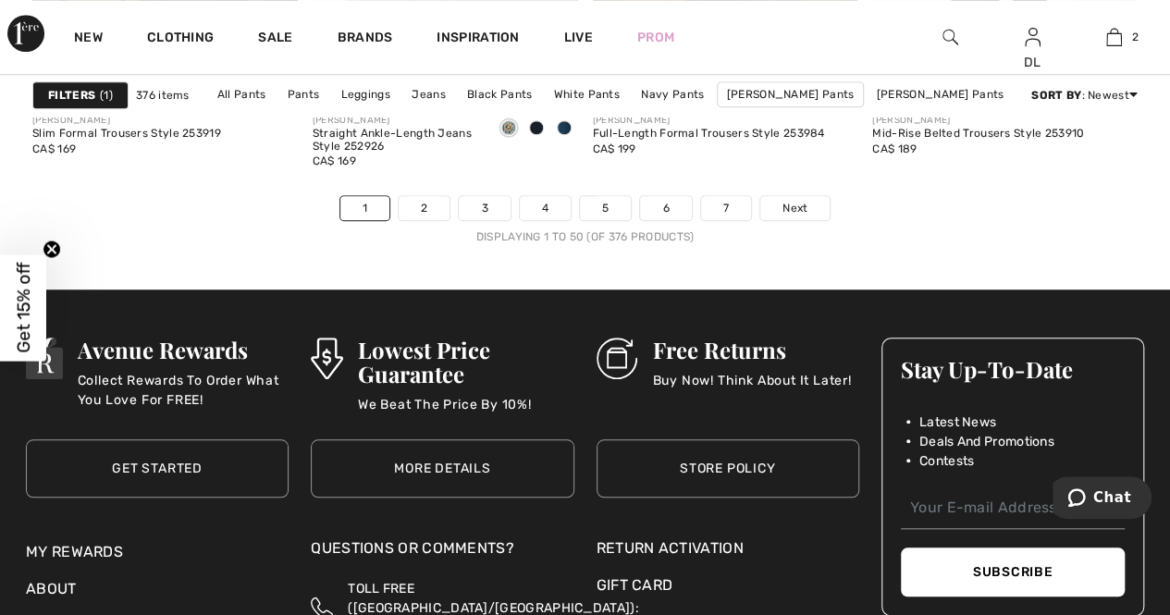
scroll to position [7679, 0]
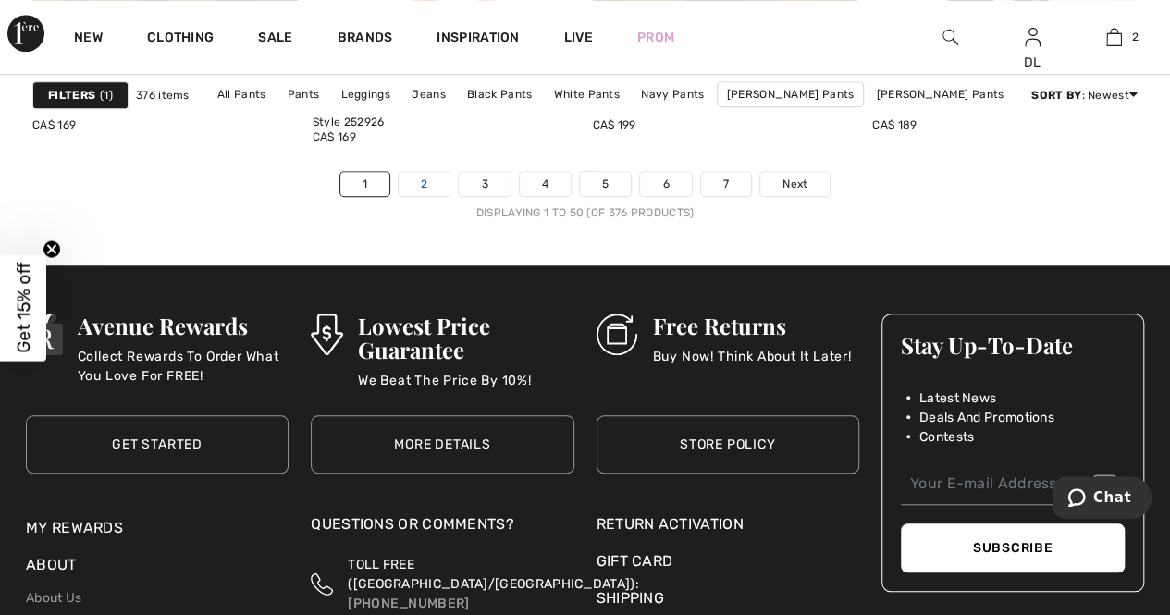
click at [419, 180] on link "2" at bounding box center [424, 184] width 51 height 24
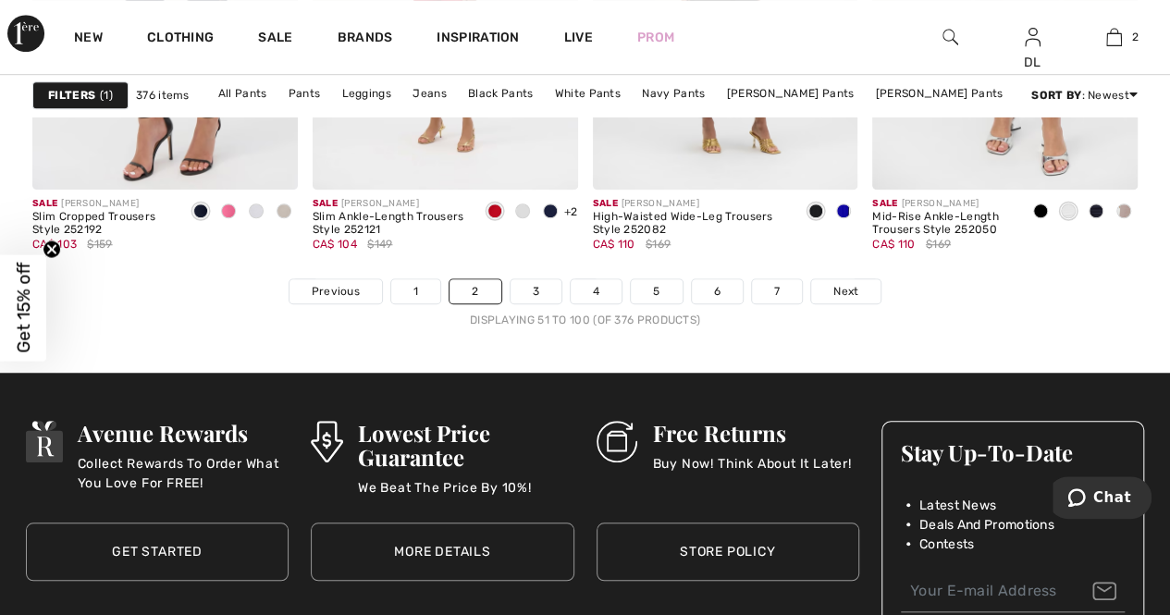
scroll to position [7587, 0]
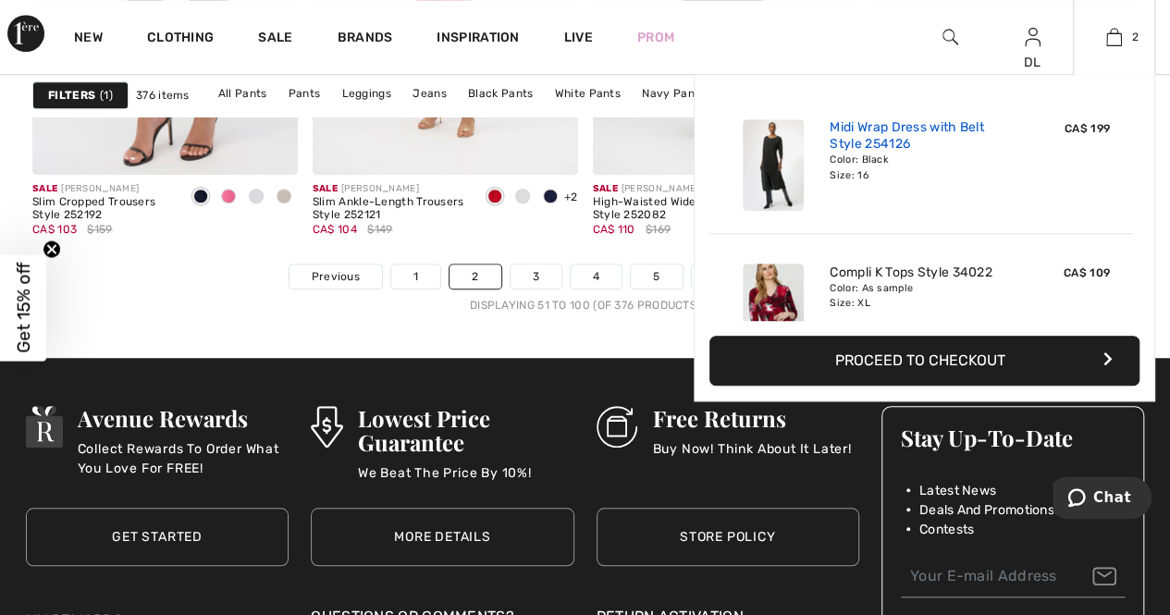
click at [922, 125] on link "Midi Wrap Dress with Belt Style 254126" at bounding box center [921, 135] width 182 height 33
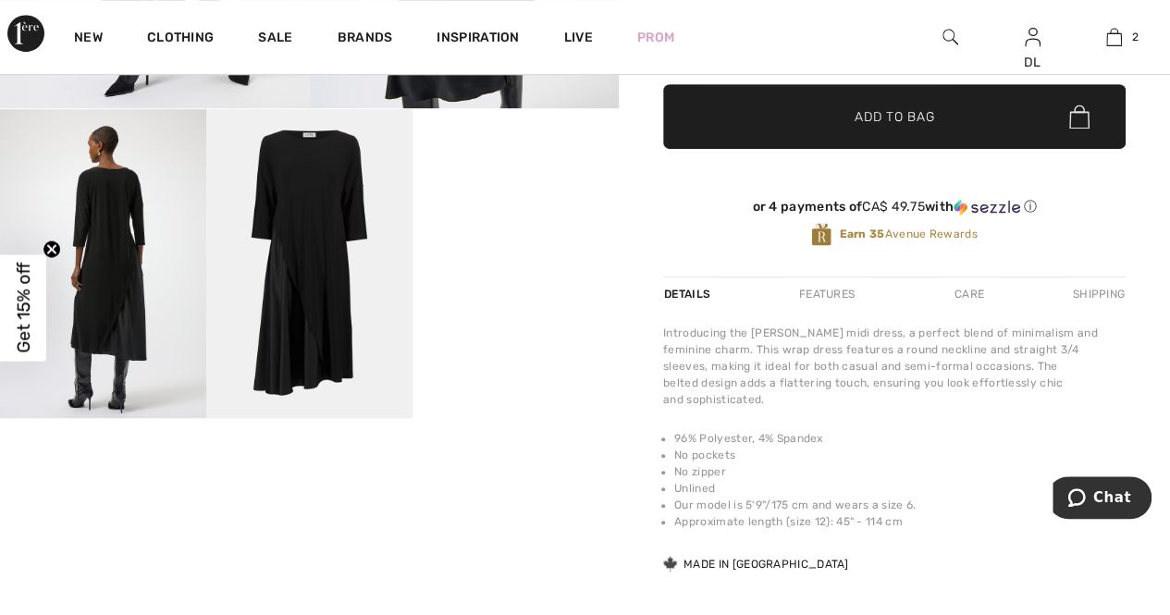
scroll to position [555, 0]
